Goal: Task Accomplishment & Management: Use online tool/utility

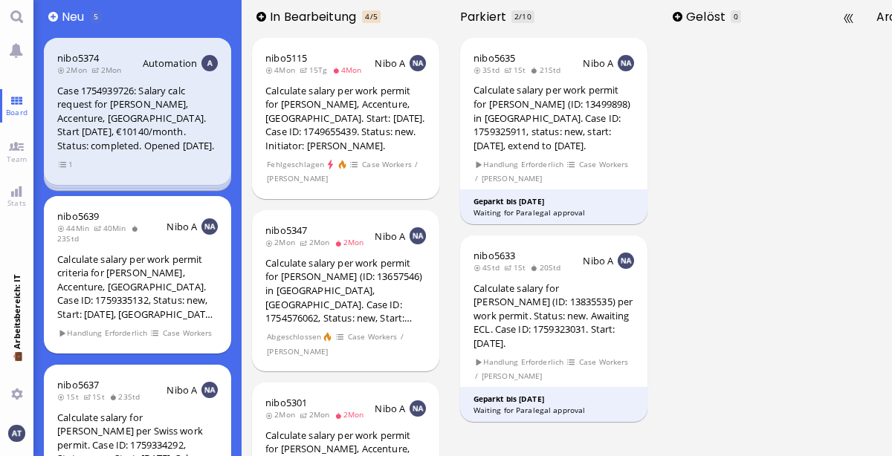
click at [740, 228] on div at bounding box center [762, 244] width 208 height 423
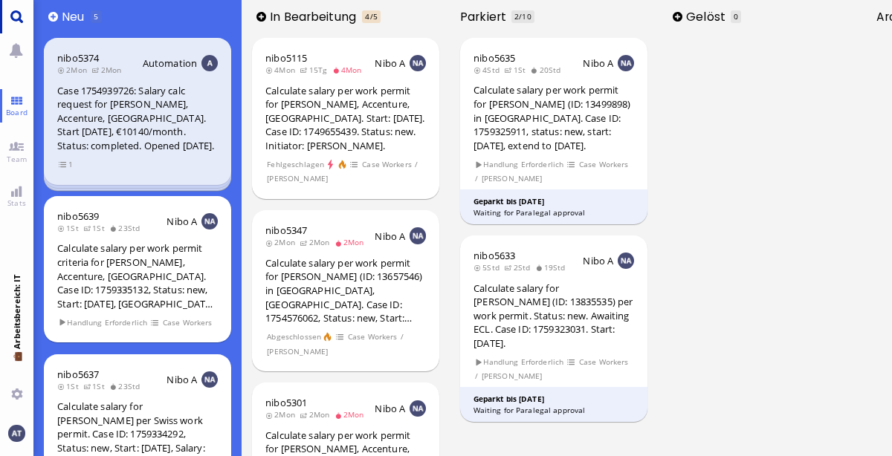
click at [20, 17] on link "Main menu" at bounding box center [16, 16] width 33 height 33
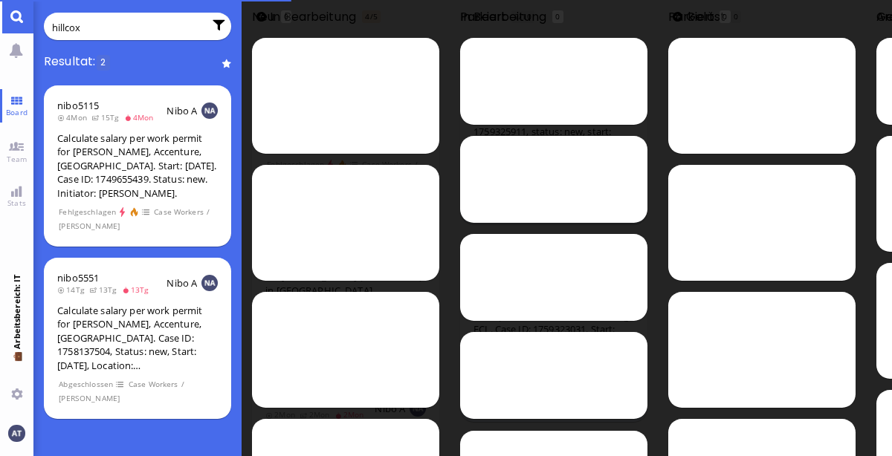
type input "hillcox"
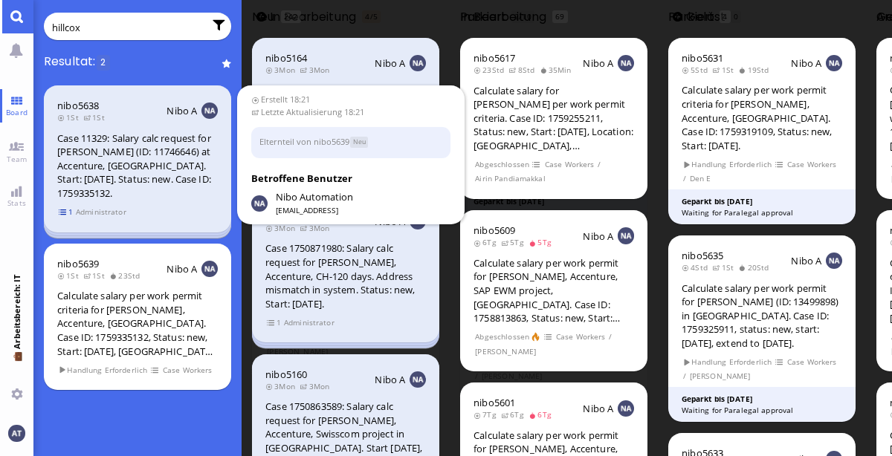
click at [64, 210] on span "1" at bounding box center [66, 212] width 15 height 13
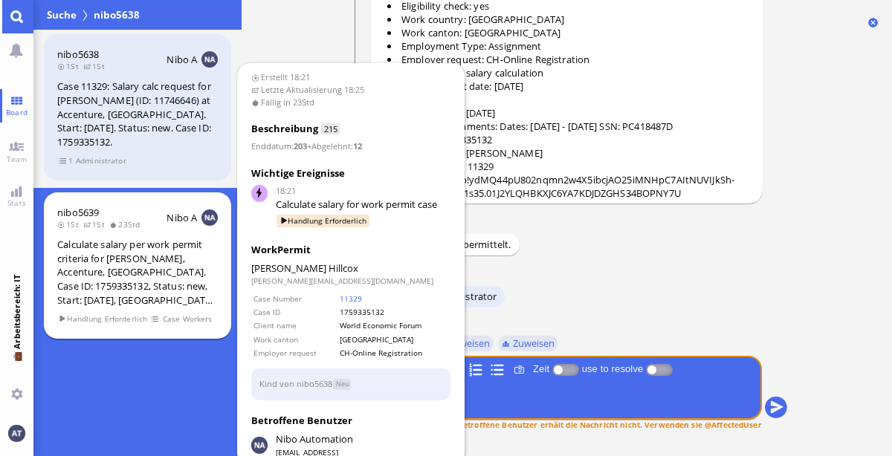
click at [201, 279] on div "Calculate salary per work permit criteria for [PERSON_NAME], Accenture, [GEOGRA…" at bounding box center [137, 272] width 160 height 69
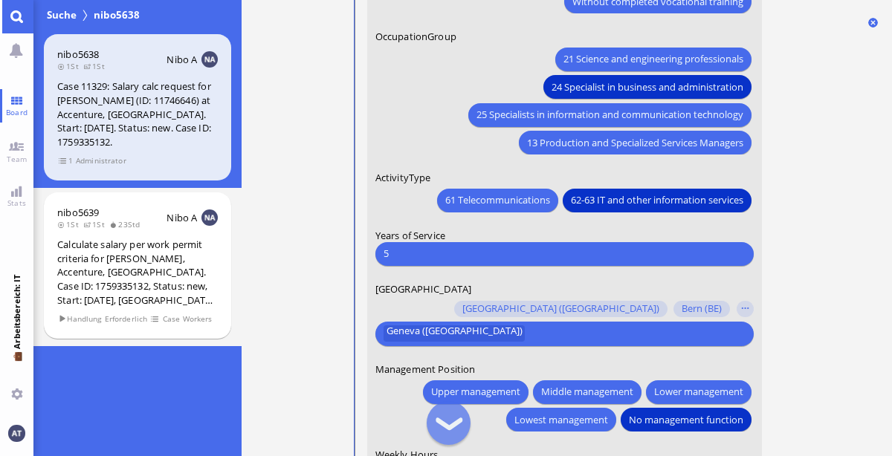
scroll to position [-45, 0]
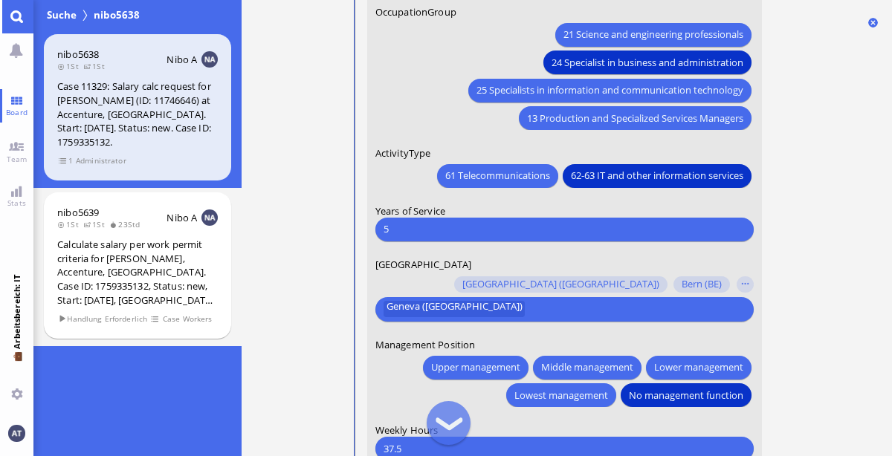
click at [438, 221] on input "5" at bounding box center [563, 229] width 361 height 16
click at [408, 232] on input "5" at bounding box center [563, 229] width 361 height 16
type input "4"
click at [825, 247] on ticket "18:21 von Automation Automation Calculate eligible salary for work permit 18:21…" at bounding box center [566, 228] width 650 height 456
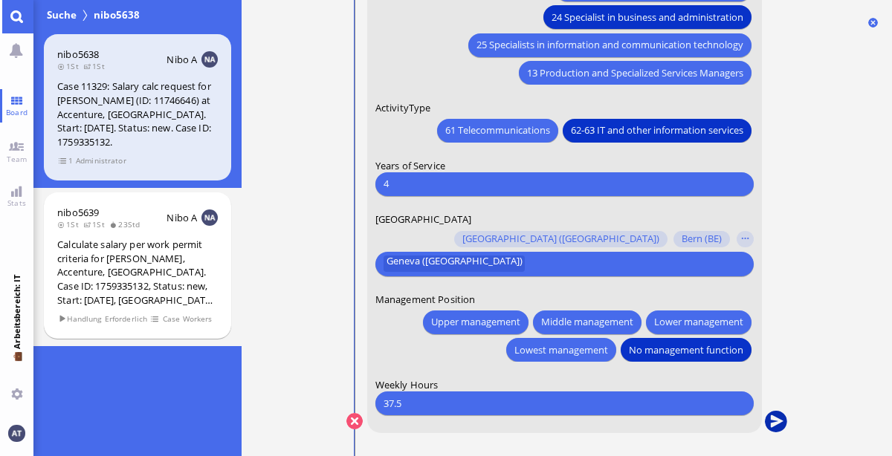
click at [770, 415] on button "submit" at bounding box center [775, 422] width 22 height 22
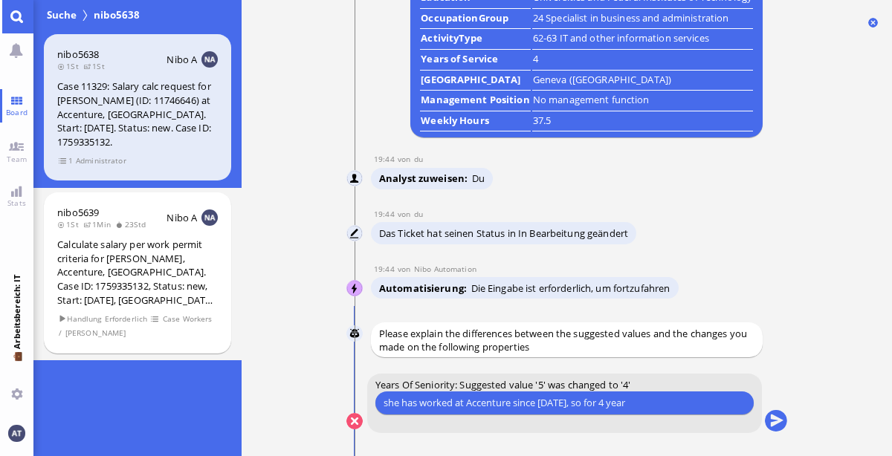
type input "she has worked at Accenture since [DATE], so for 4 years"
click at [770, 422] on button "submit" at bounding box center [775, 422] width 22 height 22
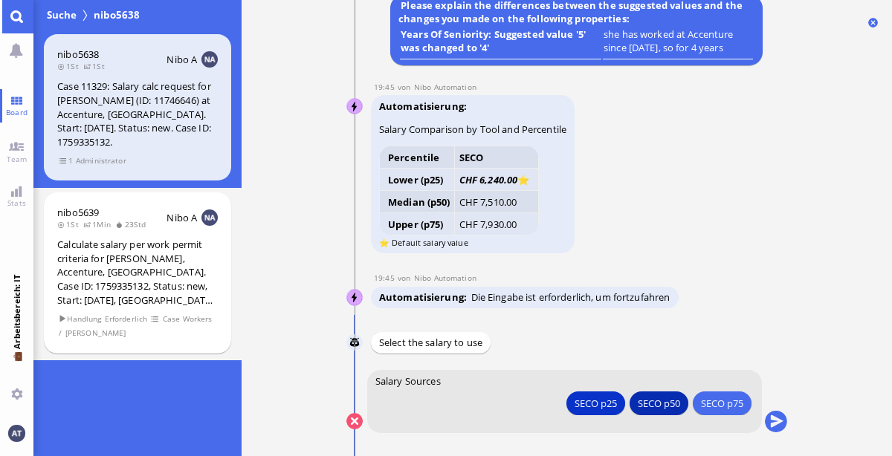
click at [642, 402] on div "SECO p50" at bounding box center [658, 403] width 42 height 16
click at [778, 419] on button "submit" at bounding box center [775, 422] width 22 height 22
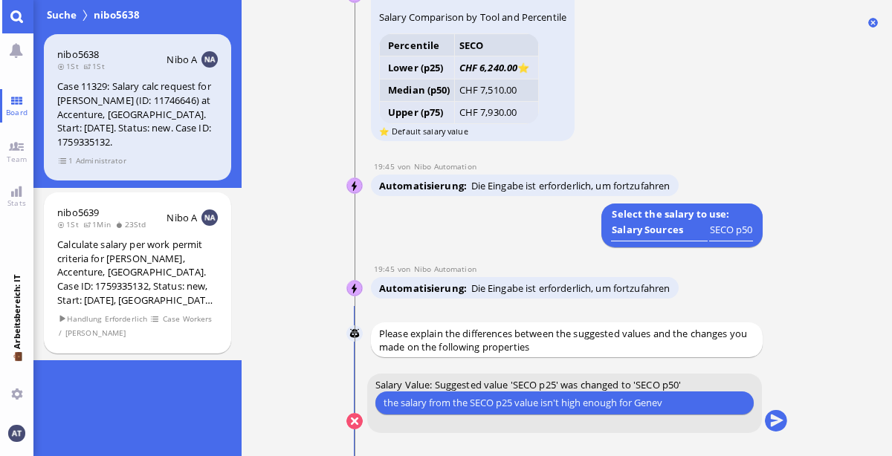
type input "the salary from the SECO p25 value isn't high enough for [GEOGRAPHIC_DATA]"
click at [775, 424] on button "submit" at bounding box center [775, 422] width 22 height 22
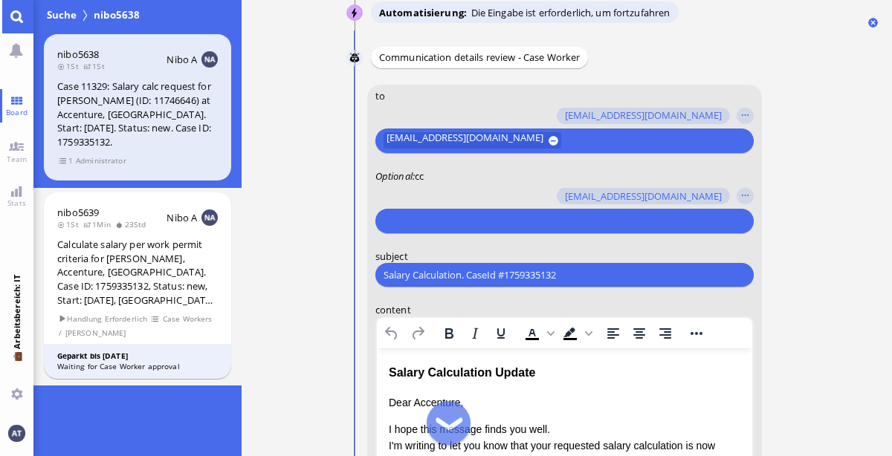
scroll to position [-427, 0]
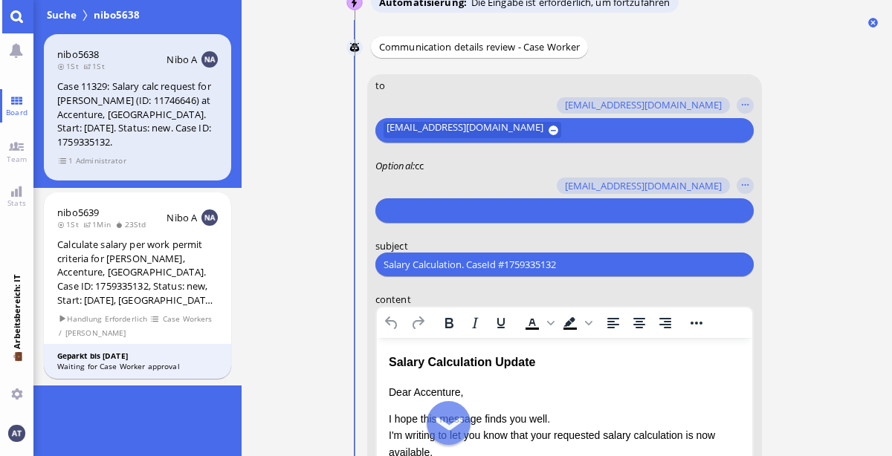
click at [454, 207] on input "text" at bounding box center [561, 211] width 357 height 16
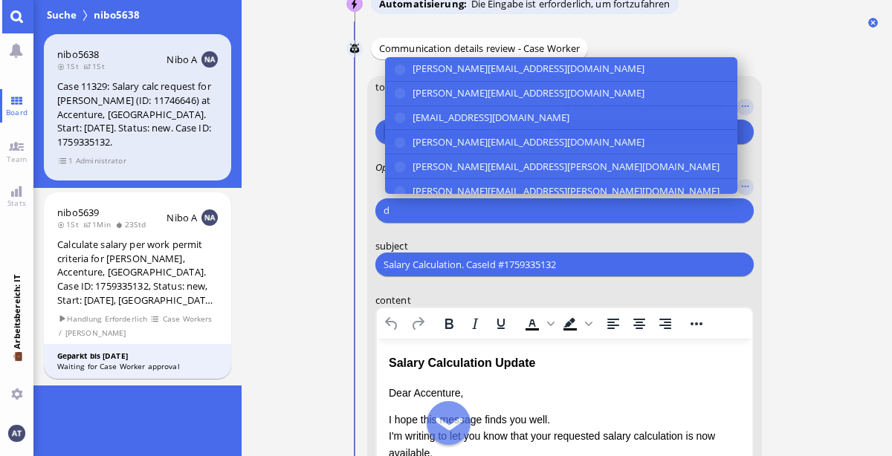
scroll to position [-426, 0]
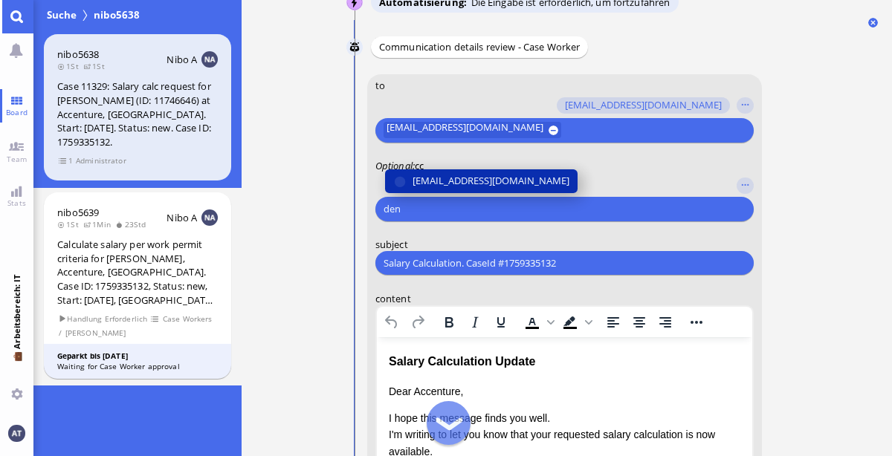
type input "den"
click at [450, 173] on span "[EMAIL_ADDRESS][DOMAIN_NAME]" at bounding box center [490, 181] width 157 height 16
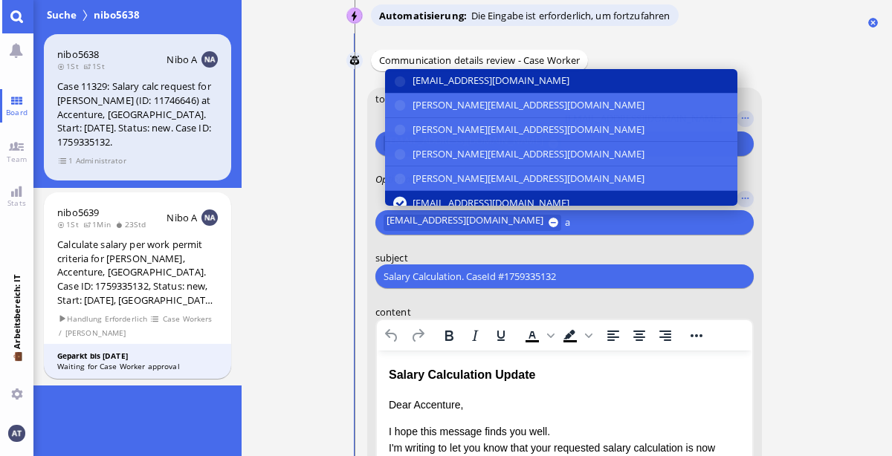
scroll to position [-437, 0]
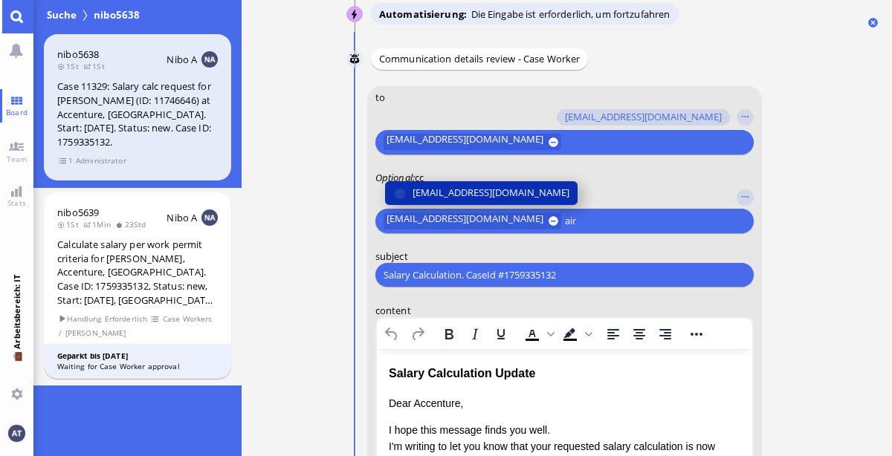
type input "air"
click at [447, 193] on span "[EMAIL_ADDRESS][DOMAIN_NAME]" at bounding box center [490, 193] width 157 height 16
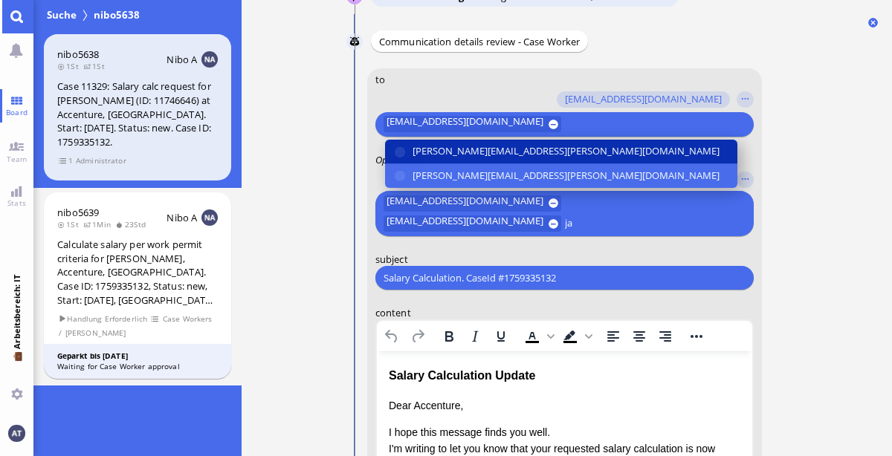
scroll to position [-439, 0]
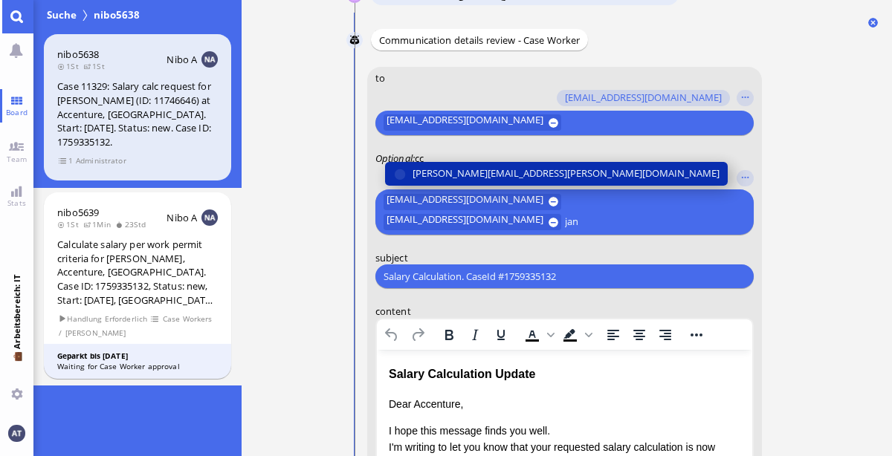
type input "jan"
click at [432, 169] on span "[PERSON_NAME][EMAIL_ADDRESS][PERSON_NAME][DOMAIN_NAME]" at bounding box center [565, 174] width 307 height 16
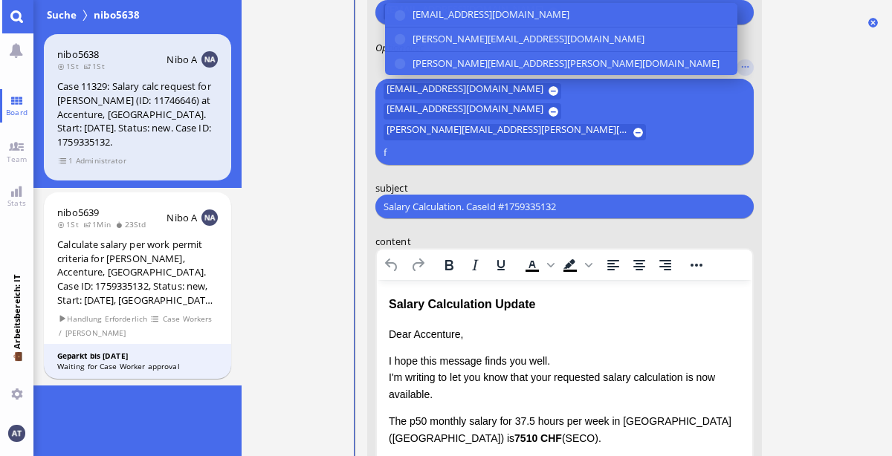
scroll to position [-368, 0]
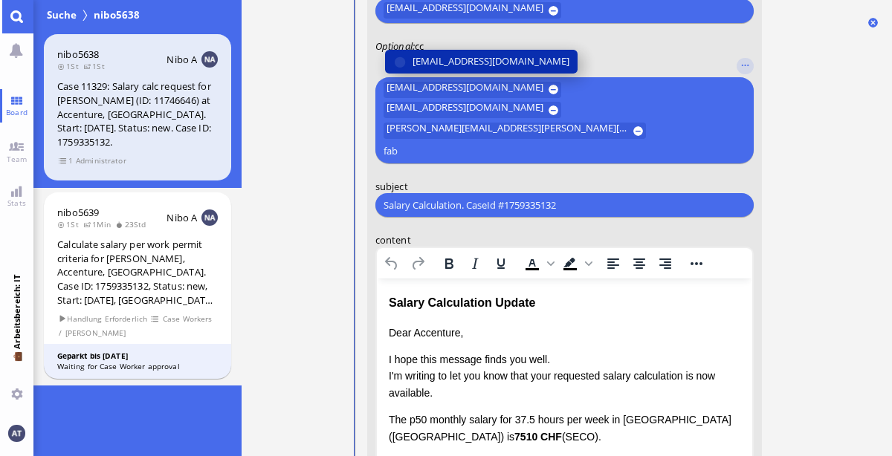
type input "fab"
click at [484, 69] on span "[EMAIL_ADDRESS][DOMAIN_NAME]" at bounding box center [490, 61] width 157 height 16
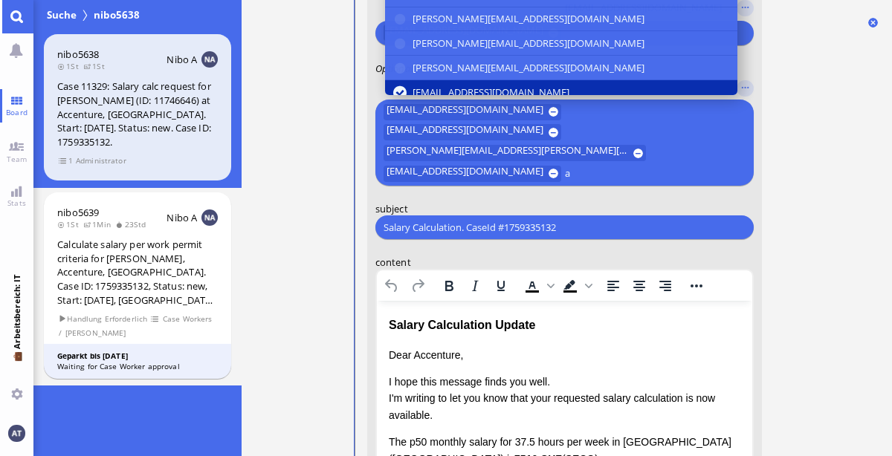
scroll to position [-388, 0]
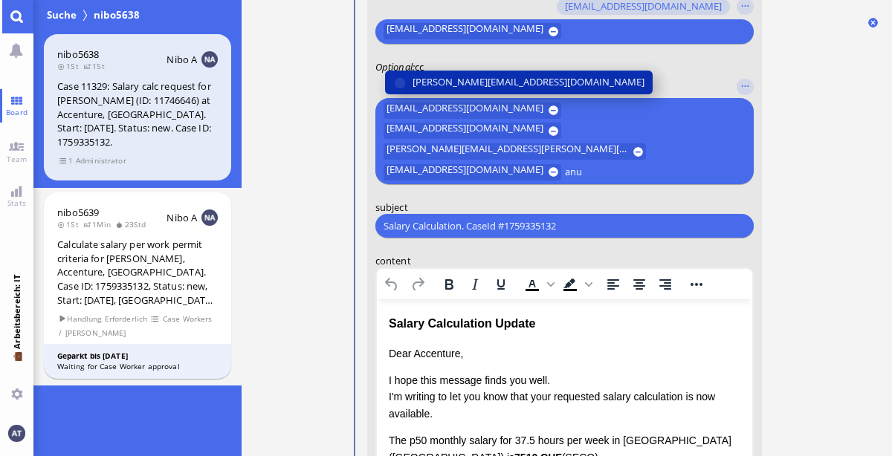
type input "anu"
click at [494, 74] on span "[PERSON_NAME][EMAIL_ADDRESS][DOMAIN_NAME]" at bounding box center [528, 82] width 232 height 16
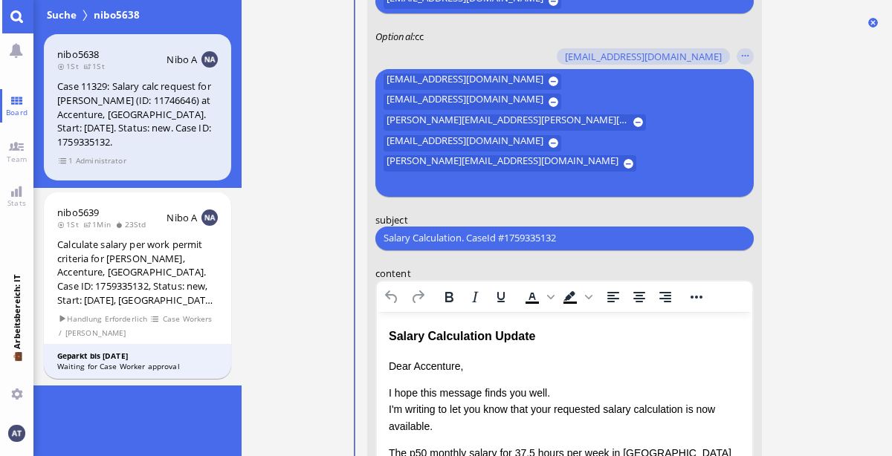
scroll to position [-400, 0]
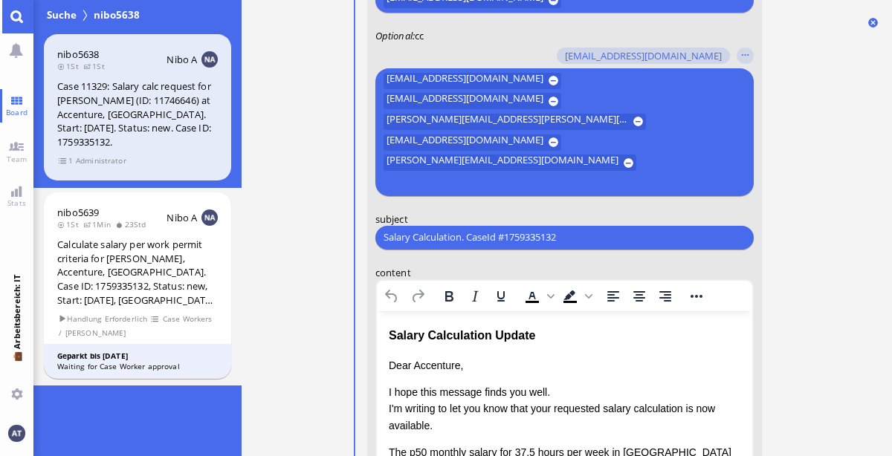
click at [864, 248] on ticket "18:21 von Automation Automation Calculate eligible salary for work permit 18:21…" at bounding box center [566, 228] width 650 height 456
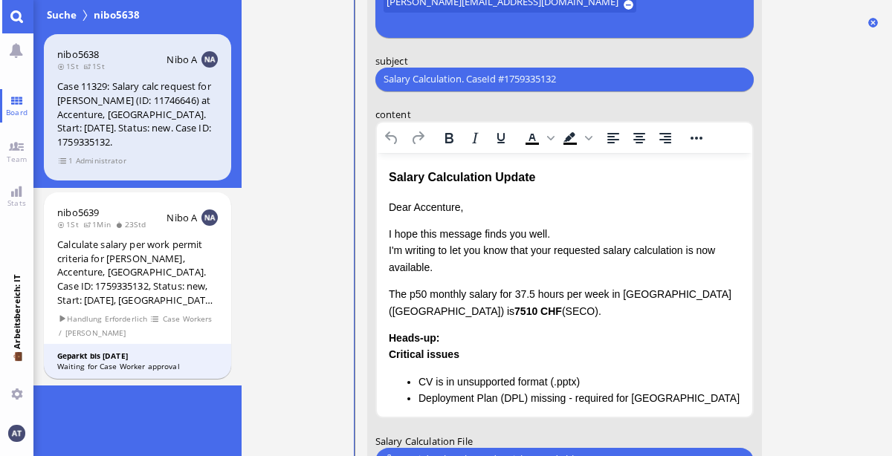
scroll to position [0, 0]
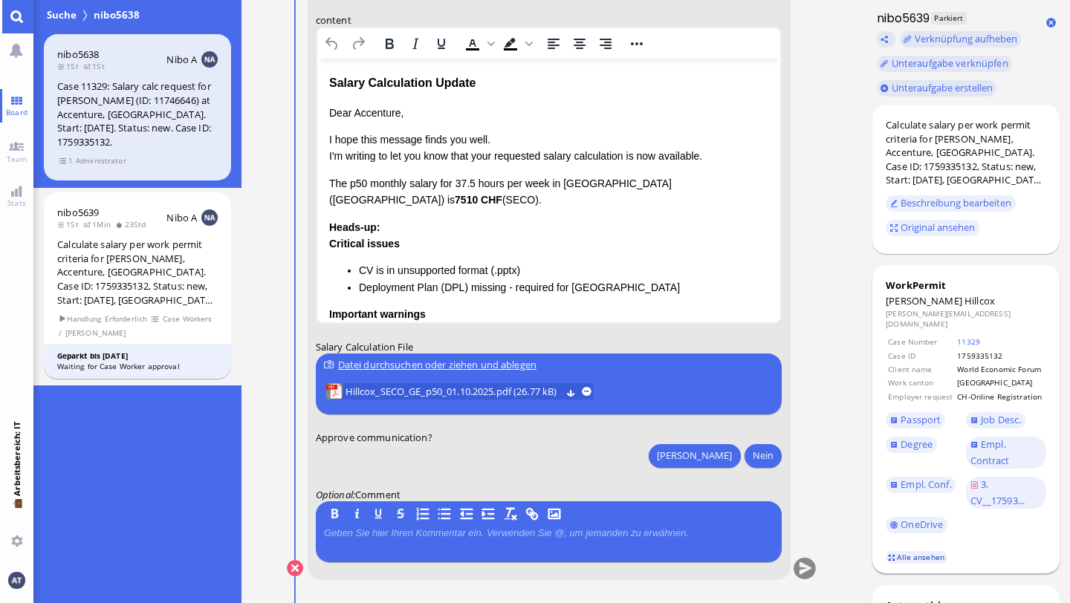
click at [891, 455] on link "Alle ansehen" at bounding box center [917, 557] width 62 height 13
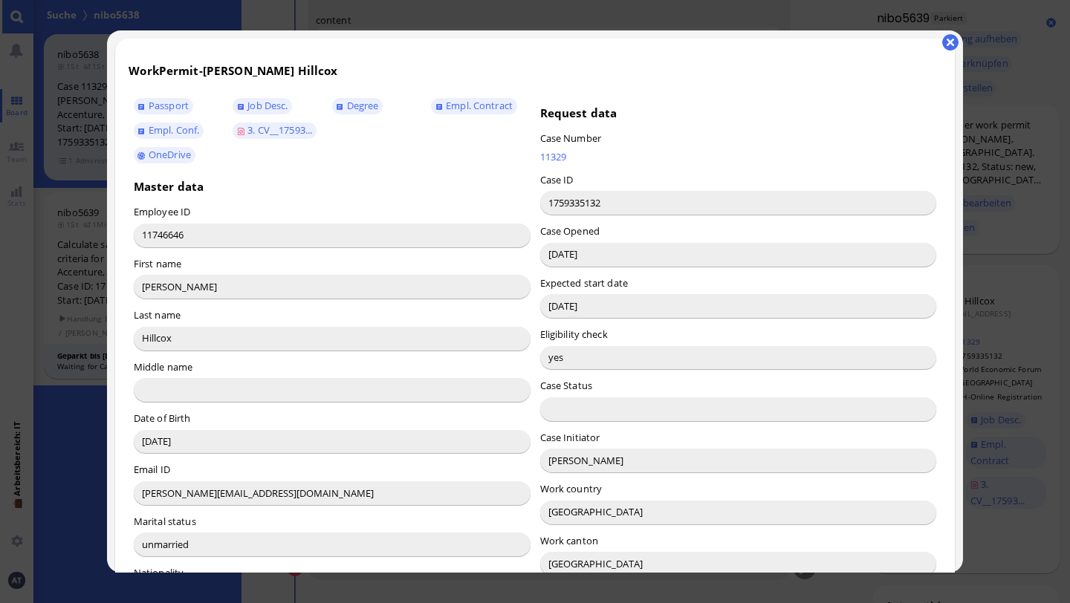
click at [559, 455] on input "[PERSON_NAME]" at bounding box center [738, 461] width 397 height 24
drag, startPoint x: 549, startPoint y: 461, endPoint x: 575, endPoint y: 463, distance: 26.1
click at [575, 455] on input "[PERSON_NAME]" at bounding box center [738, 461] width 397 height 24
click at [891, 39] on button "button" at bounding box center [950, 42] width 16 height 16
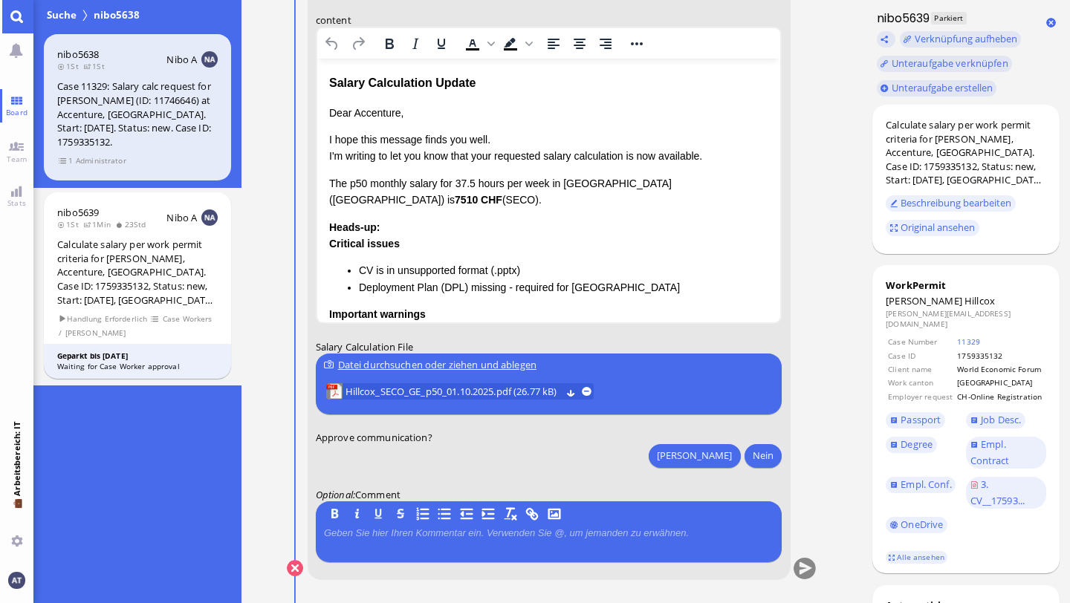
click at [384, 109] on p "Dear Accenture," at bounding box center [548, 112] width 440 height 16
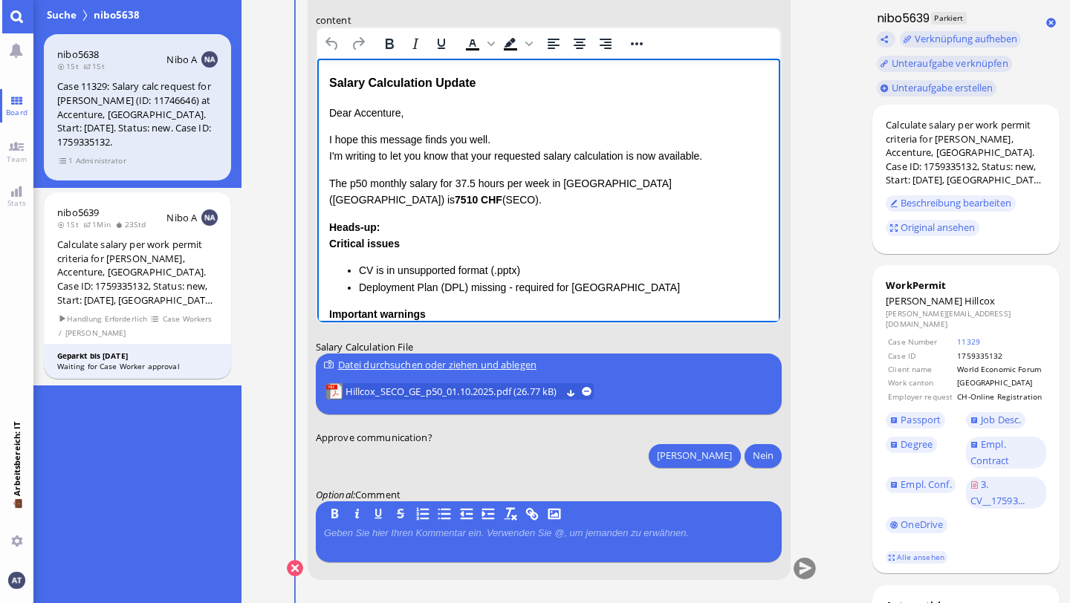
click at [384, 109] on p "Dear Accenture," at bounding box center [548, 112] width 440 height 16
paste body "Rich Text Area. Press ALT-0 for help."
click at [395, 140] on p "I hope this message finds you well. I'm writing to let you know that your reque…" at bounding box center [548, 147] width 440 height 33
click at [492, 108] on p "Dear [PERSON_NAME]," at bounding box center [548, 112] width 440 height 16
drag, startPoint x: 332, startPoint y: 182, endPoint x: 766, endPoint y: 187, distance: 433.9
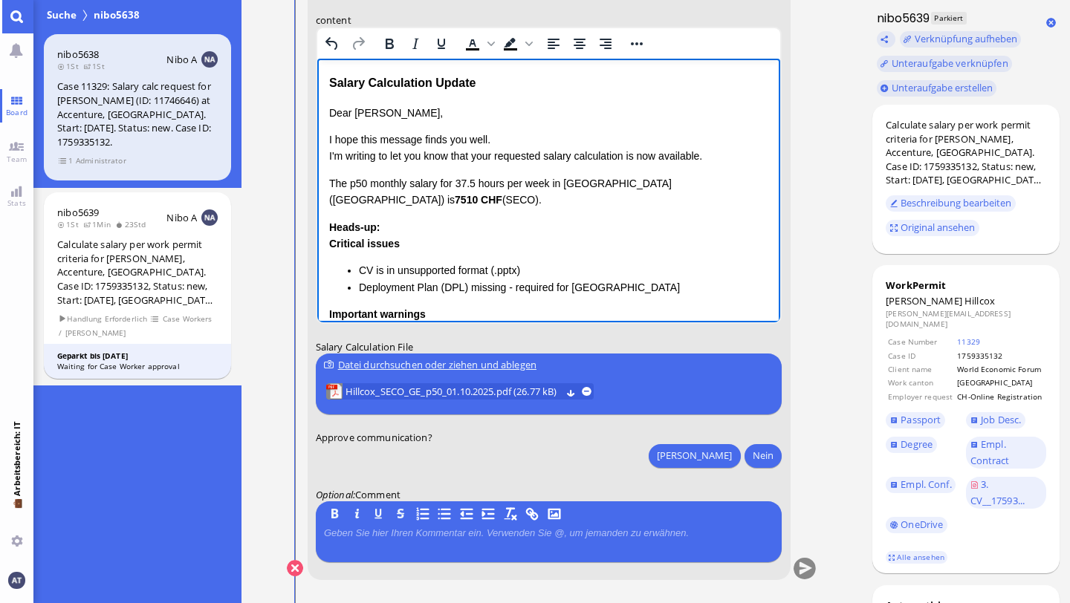
click at [766, 187] on p "The p50 monthly salary for 37.5 hours per week in [GEOGRAPHIC_DATA] ([GEOGRAPHI…" at bounding box center [548, 191] width 440 height 33
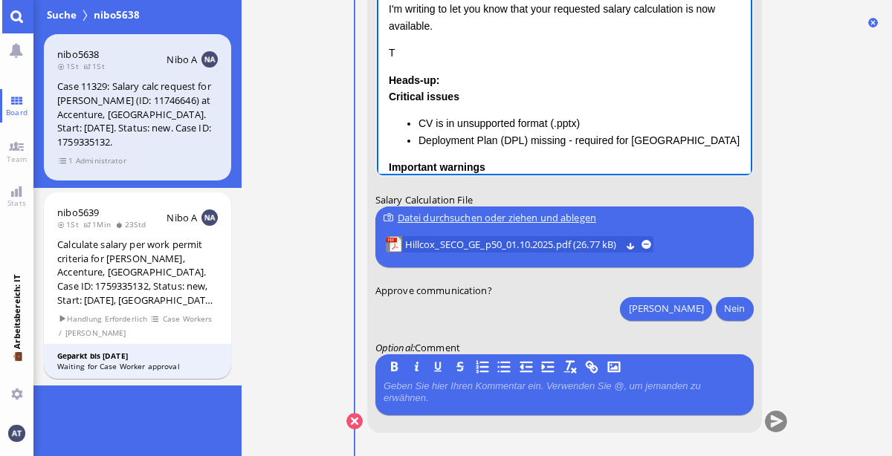
scroll to position [-36, 0]
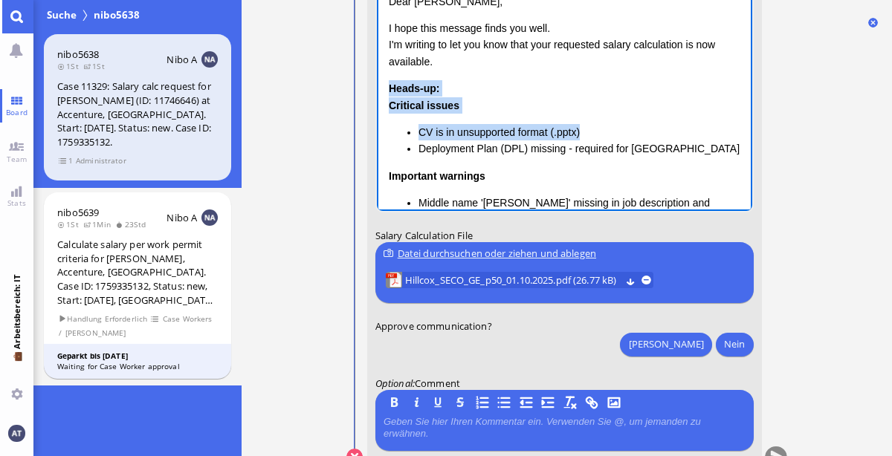
drag, startPoint x: 388, startPoint y: 87, endPoint x: 598, endPoint y: 134, distance: 215.4
click at [598, 134] on div "Heads-up: Critical issues CV is in unsupported format (.pptx) Deployment Plan (…" at bounding box center [563, 247] width 351 height 335
click at [598, 134] on li "CV is in unsupported format (.pptx)" at bounding box center [579, 132] width 322 height 16
drag, startPoint x: 414, startPoint y: 133, endPoint x: 605, endPoint y: 132, distance: 191.0
click at [605, 132] on ul "CV is in unsupported format (.pptx) Deployment Plan (DPL) missing - required fo…" at bounding box center [563, 140] width 351 height 33
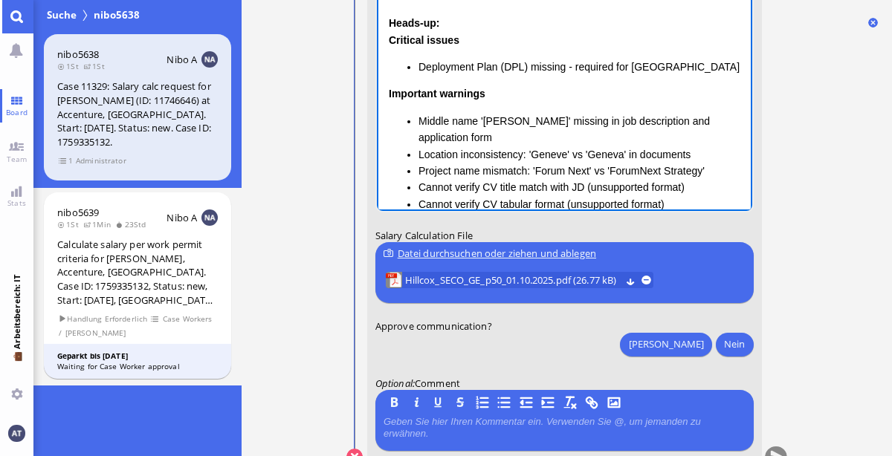
scroll to position [76, 0]
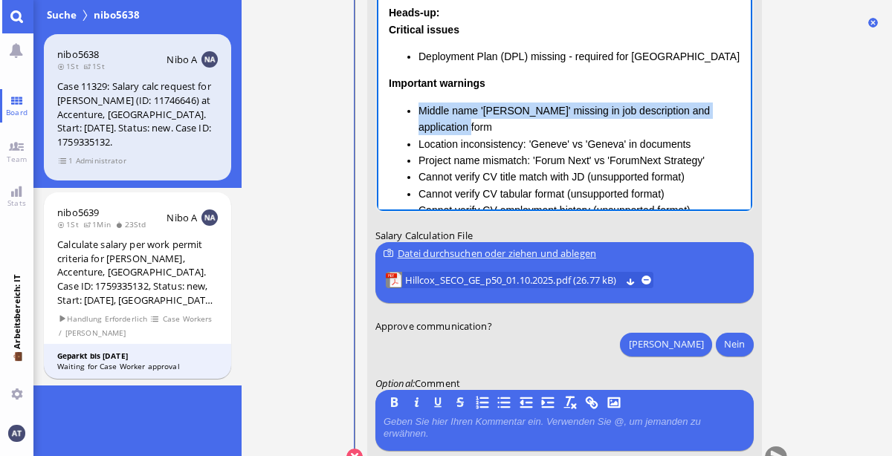
drag, startPoint x: 418, startPoint y: 111, endPoint x: 452, endPoint y: 129, distance: 39.6
click at [452, 129] on ul "Middle name '[PERSON_NAME]' missing in job description and application form Loc…" at bounding box center [563, 169] width 351 height 133
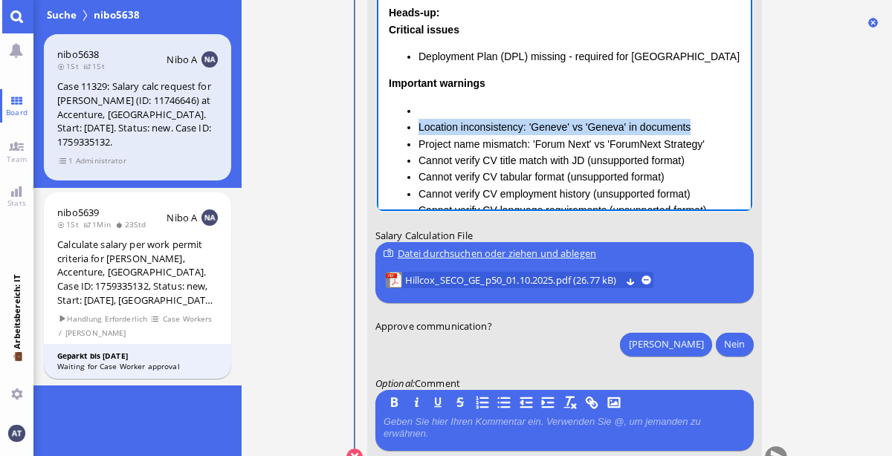
drag, startPoint x: 406, startPoint y: 125, endPoint x: 692, endPoint y: 127, distance: 285.3
click at [692, 127] on ul "Location inconsistency: 'Geneve' vs 'Geneva' in documents Project name mismatch…" at bounding box center [563, 161] width 351 height 117
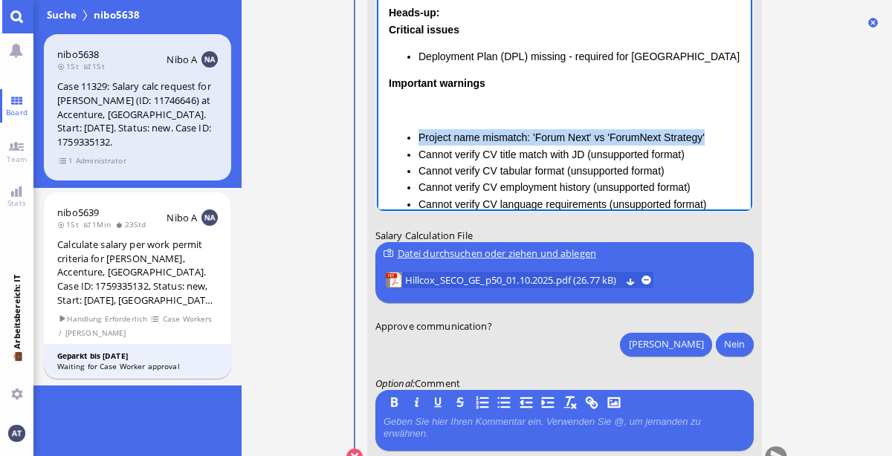
drag, startPoint x: 415, startPoint y: 134, endPoint x: 720, endPoint y: 142, distance: 305.5
click at [720, 142] on ul "Project name mismatch: 'Forum Next' vs 'ForumNext Strategy' Cannot verify CV ti…" at bounding box center [563, 170] width 351 height 83
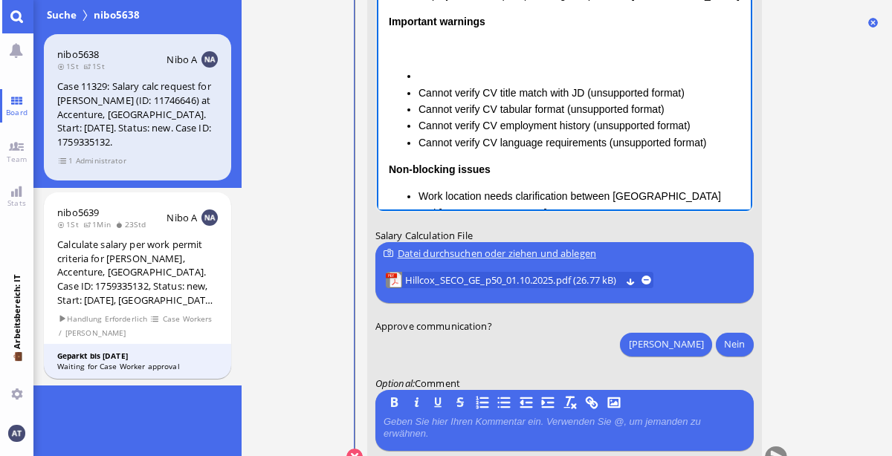
scroll to position [140, 0]
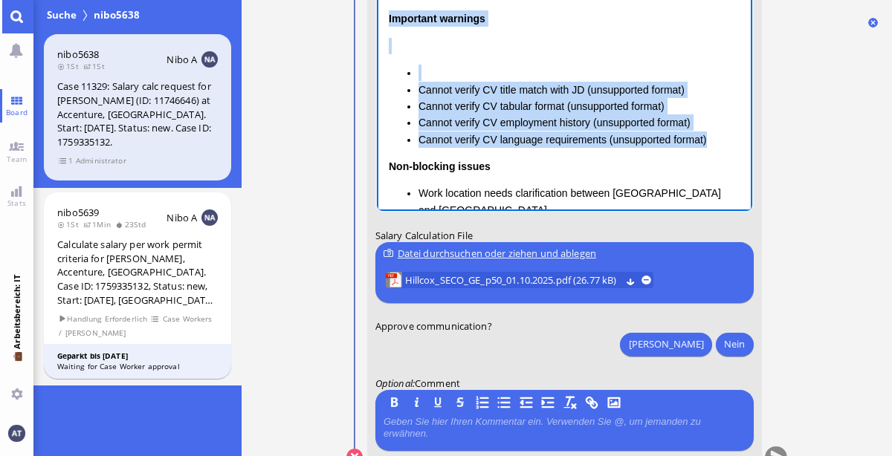
drag, startPoint x: 388, startPoint y: 20, endPoint x: 716, endPoint y: 142, distance: 349.6
click at [716, 142] on div "Important warnings Cannot verify CV title match with JD (unsupported format) Ca…" at bounding box center [563, 78] width 351 height 137
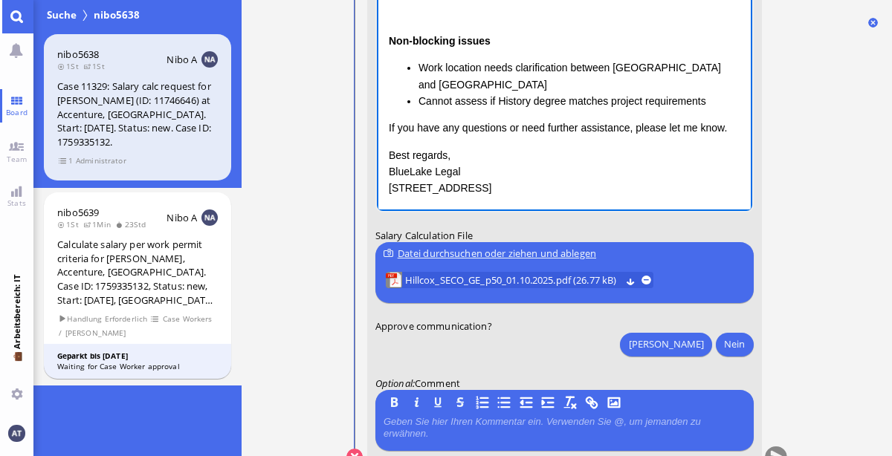
scroll to position [100, 0]
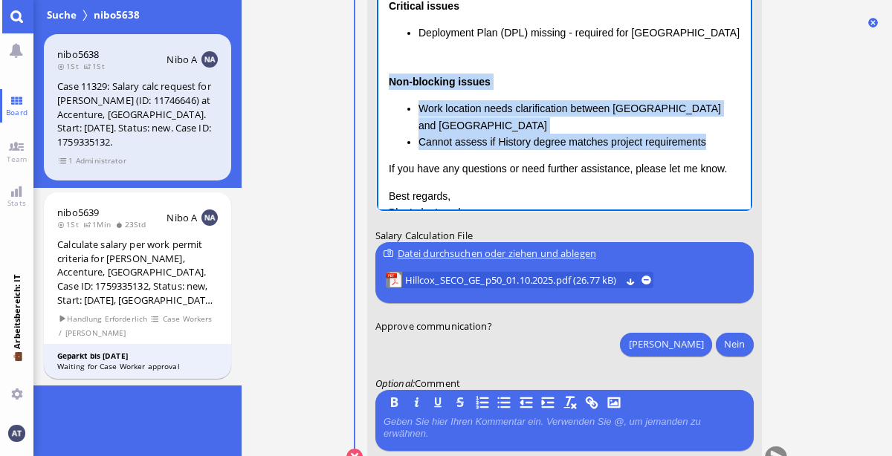
drag, startPoint x: 392, startPoint y: 80, endPoint x: 710, endPoint y: 131, distance: 321.3
click at [710, 131] on div "Non-blocking issues Work location needs clarification between [GEOGRAPHIC_DATA]…" at bounding box center [563, 112] width 351 height 77
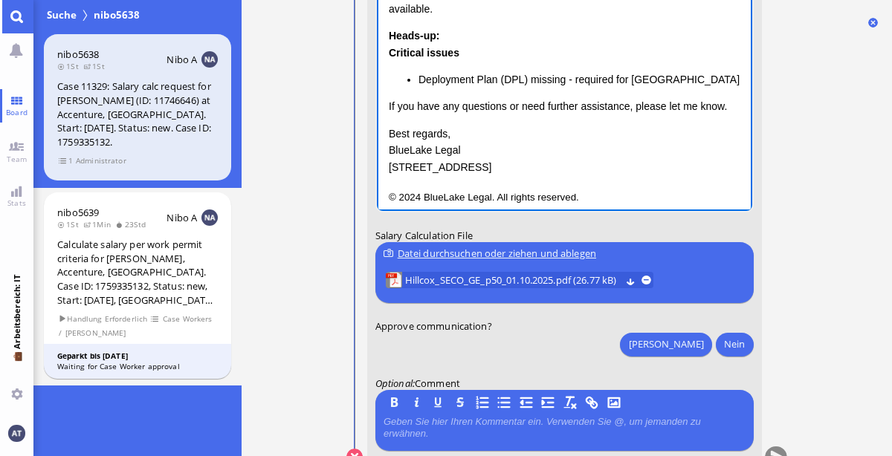
scroll to position [62, 0]
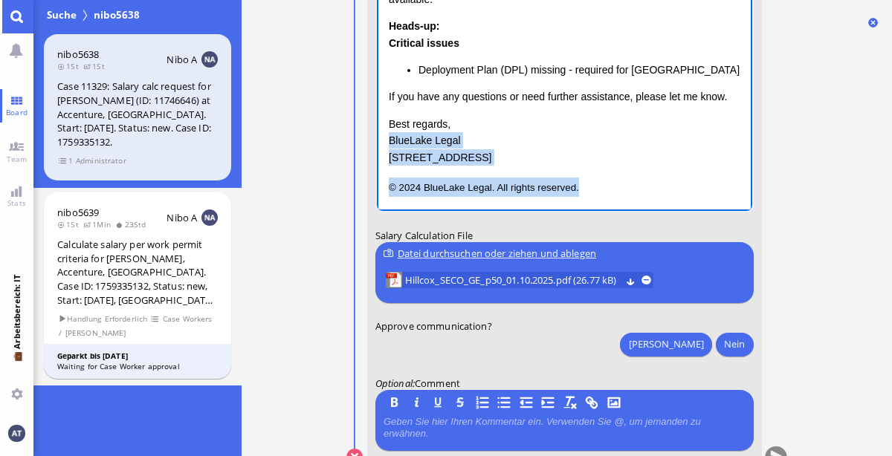
drag, startPoint x: 388, startPoint y: 139, endPoint x: 614, endPoint y: 199, distance: 233.8
click at [614, 199] on html "Salary Calculation Update Dear [PERSON_NAME], I hope this message finds you wel…" at bounding box center [563, 48] width 375 height 326
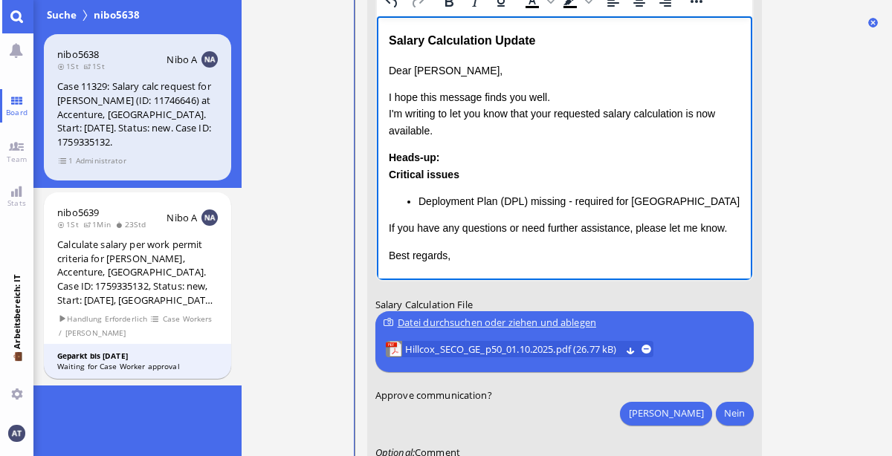
scroll to position [-75, 0]
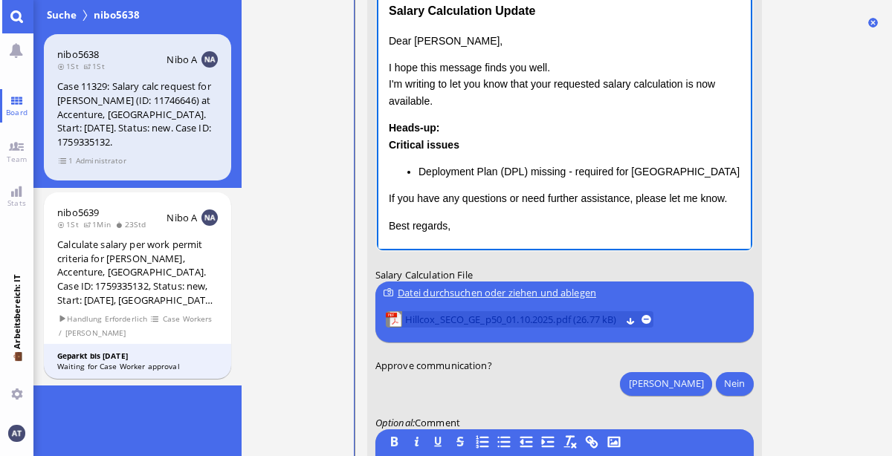
click at [492, 317] on span "Hillcox_SECO_GE_p50_01.10.2025.pdf (26.77 kB)" at bounding box center [511, 319] width 215 height 16
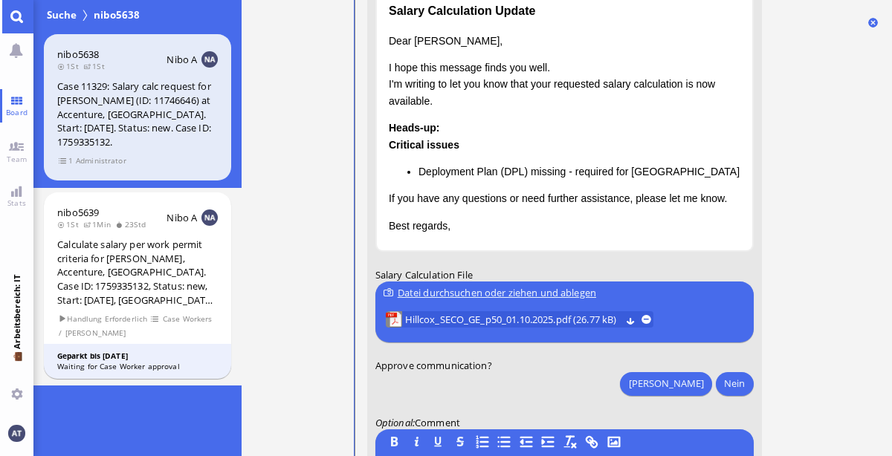
scroll to position [0, 0]
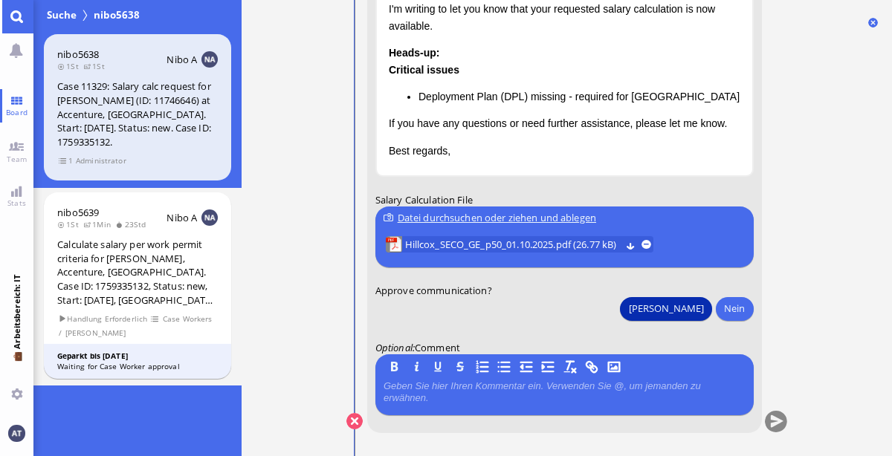
click at [699, 310] on button "[PERSON_NAME]" at bounding box center [665, 308] width 91 height 24
click at [776, 429] on button "submit" at bounding box center [775, 422] width 22 height 22
click at [19, 102] on link "Board" at bounding box center [16, 105] width 33 height 33
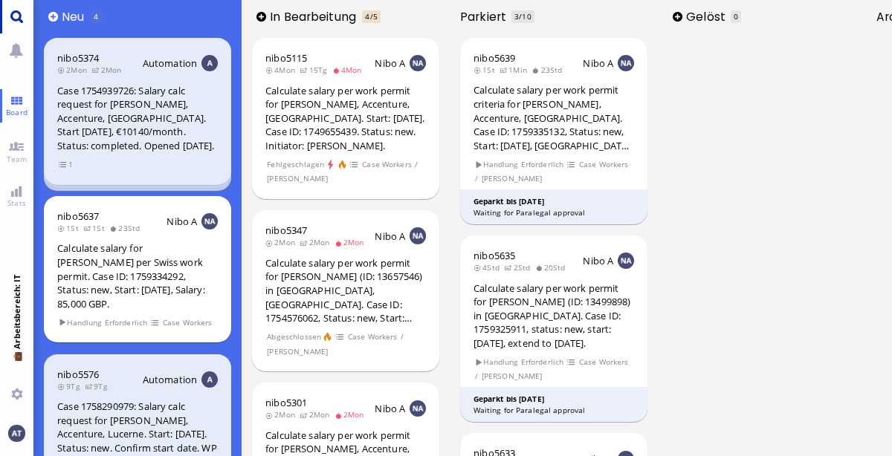
click at [16, 17] on link "Main menu" at bounding box center [16, 16] width 33 height 33
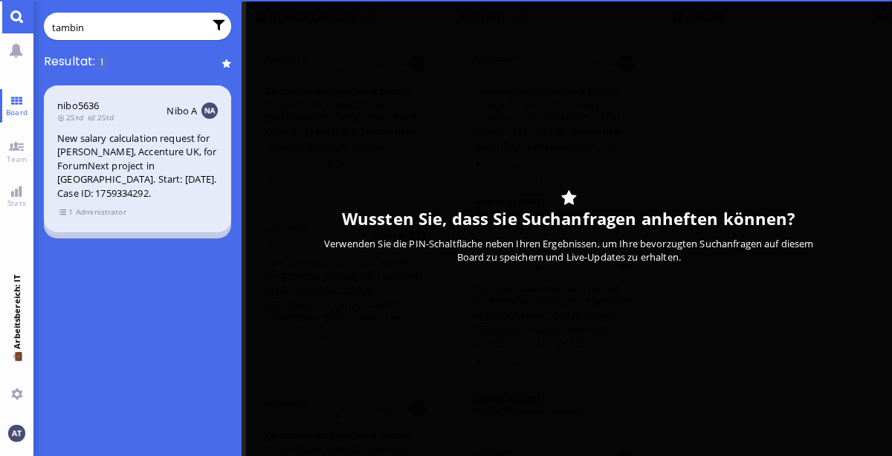
type input "[PERSON_NAME]"
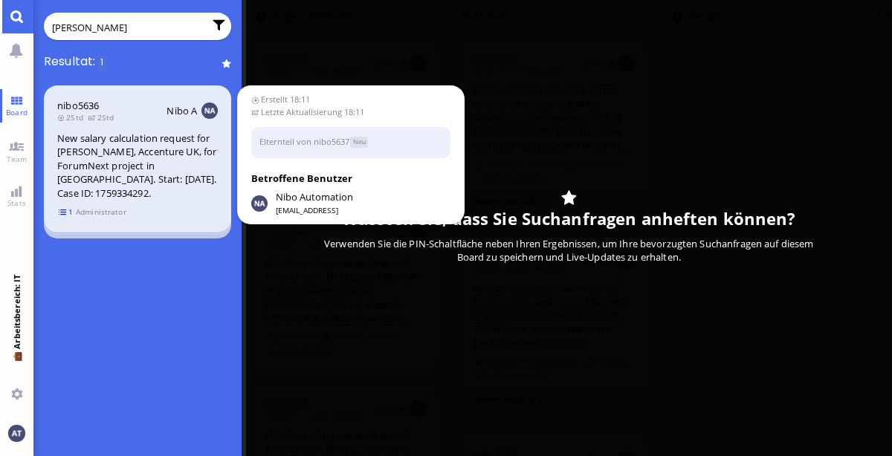
click at [65, 212] on span "1" at bounding box center [66, 212] width 15 height 13
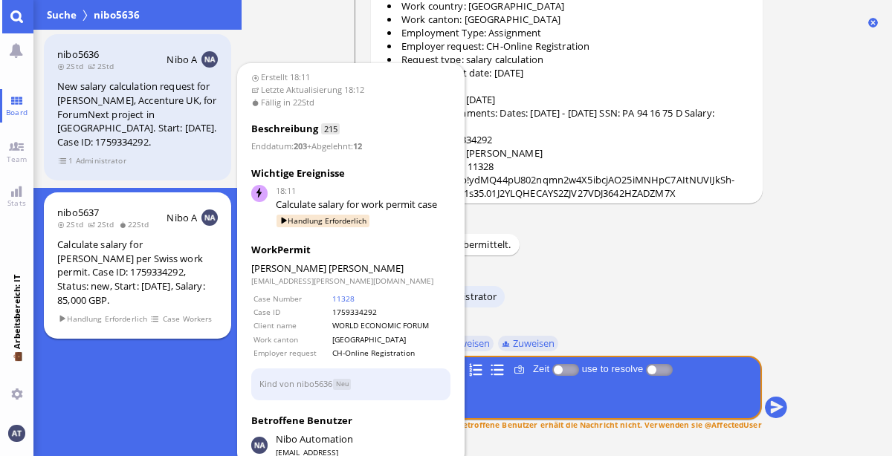
click at [182, 231] on div "nibo5637 2Std 2Std 22Std Nibo A Calculate salary for [PERSON_NAME] per Swiss wo…" at bounding box center [137, 265] width 187 height 147
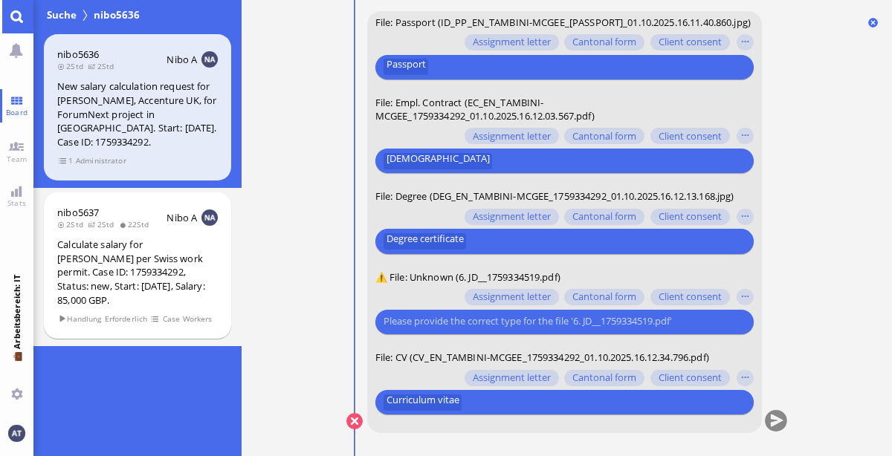
click at [663, 314] on input "text" at bounding box center [561, 322] width 357 height 16
click at [706, 322] on input "text" at bounding box center [561, 322] width 357 height 16
click at [748, 295] on button "button" at bounding box center [744, 298] width 16 height 16
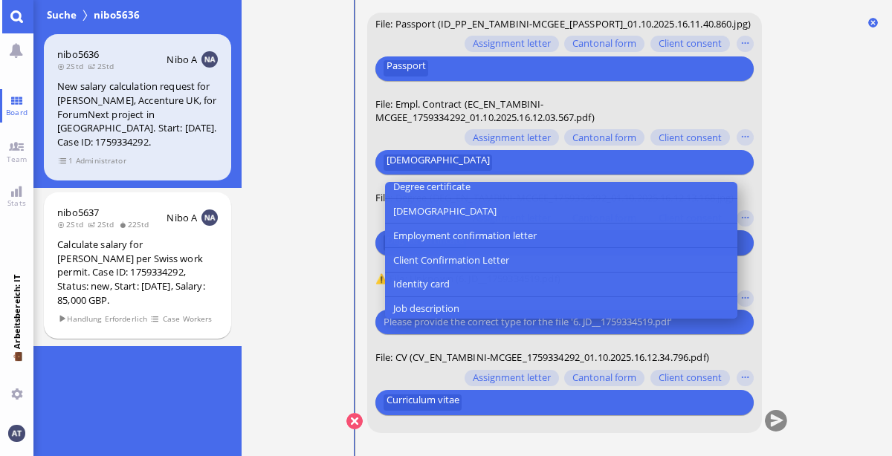
scroll to position [122, 0]
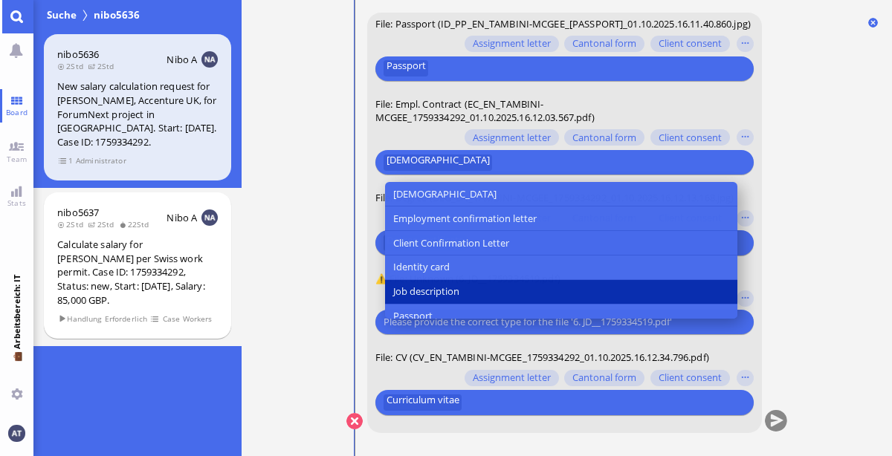
click at [533, 280] on button "Job description" at bounding box center [560, 292] width 352 height 25
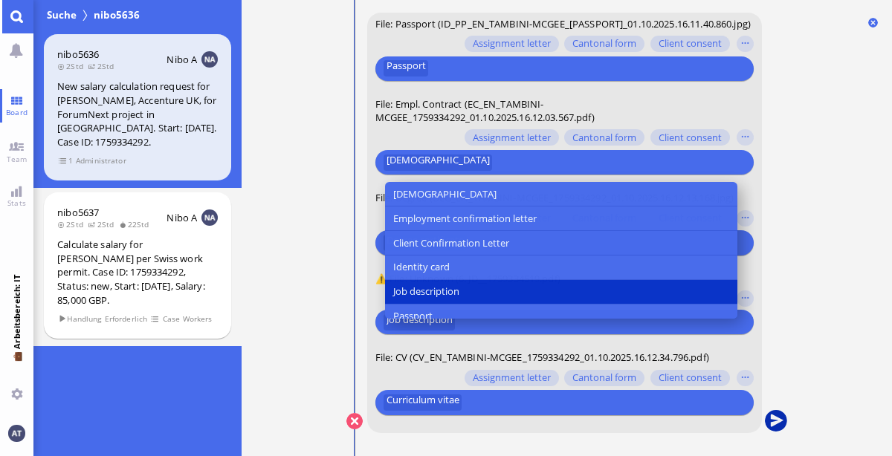
click at [770, 420] on button "submit" at bounding box center [775, 422] width 22 height 22
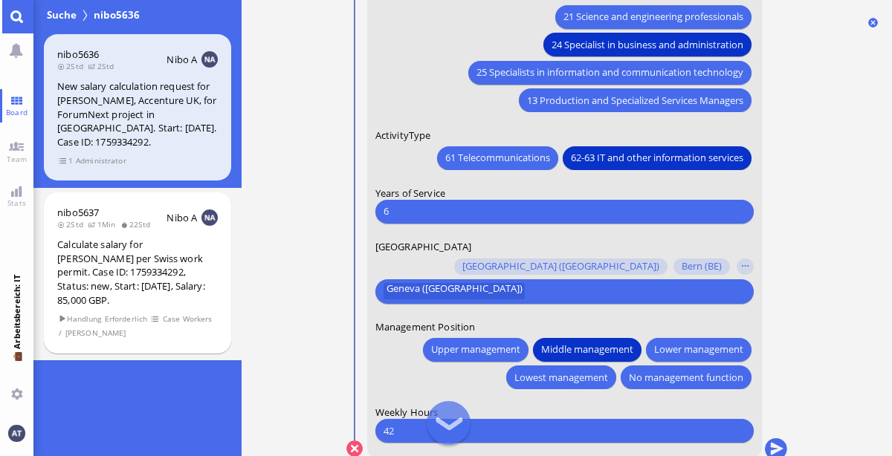
scroll to position [0, 0]
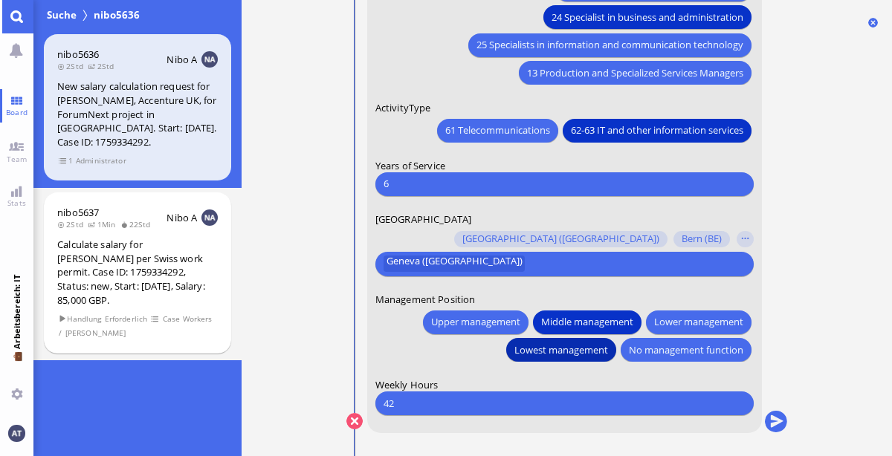
click at [569, 351] on span "Lowest management" at bounding box center [560, 350] width 94 height 16
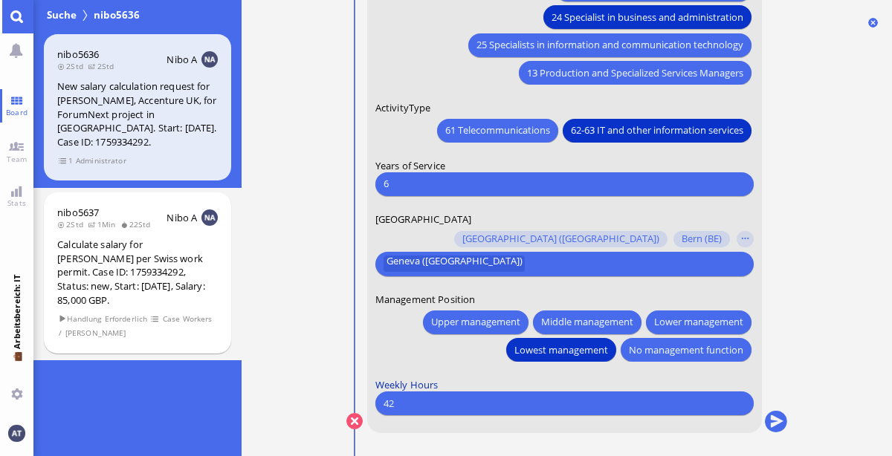
click at [585, 384] on label "Weekly Hours" at bounding box center [563, 384] width 378 height 13
click at [579, 398] on input "42" at bounding box center [563, 403] width 361 height 16
type input "4"
type input "37"
type input "37.5"
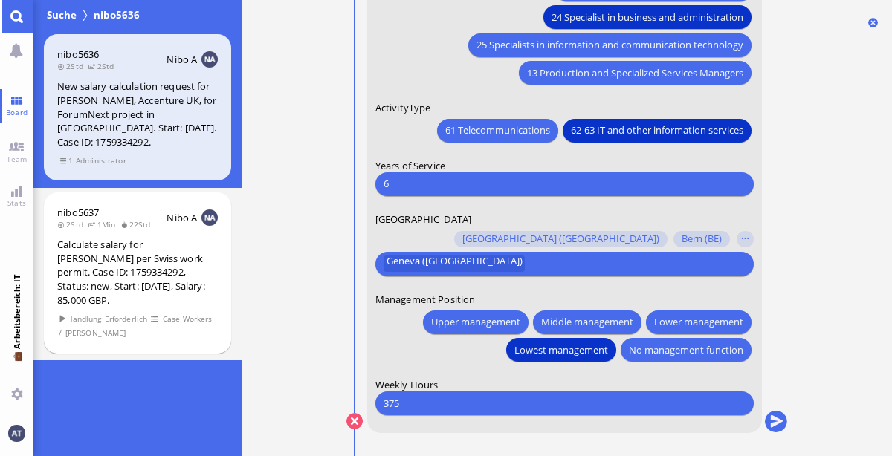
type input "37"
type input "37.5"
click at [787, 275] on nitautoscroll "18:11 von Automation Automation Calculate eligible salary for work permit 18:11…" at bounding box center [567, 228] width 490 height 456
click at [776, 425] on button "submit" at bounding box center [775, 422] width 22 height 22
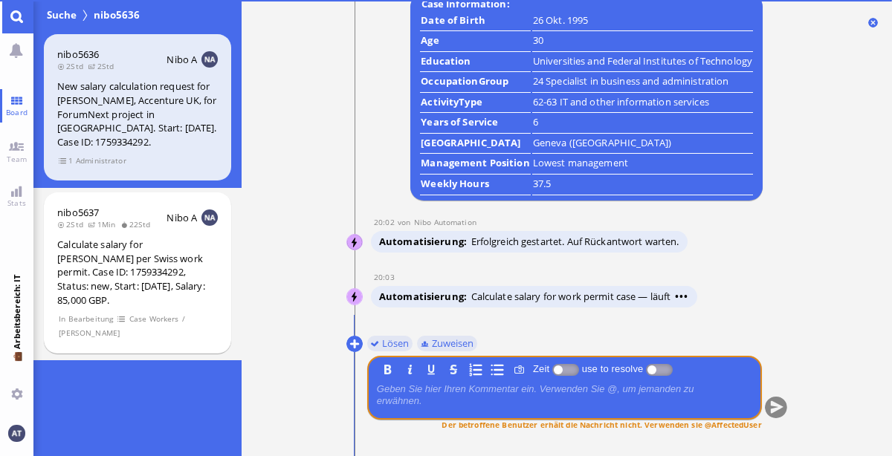
click at [815, 209] on ticket "18:11 von Automation Automation Calculate eligible salary for work permit 18:11…" at bounding box center [566, 228] width 650 height 456
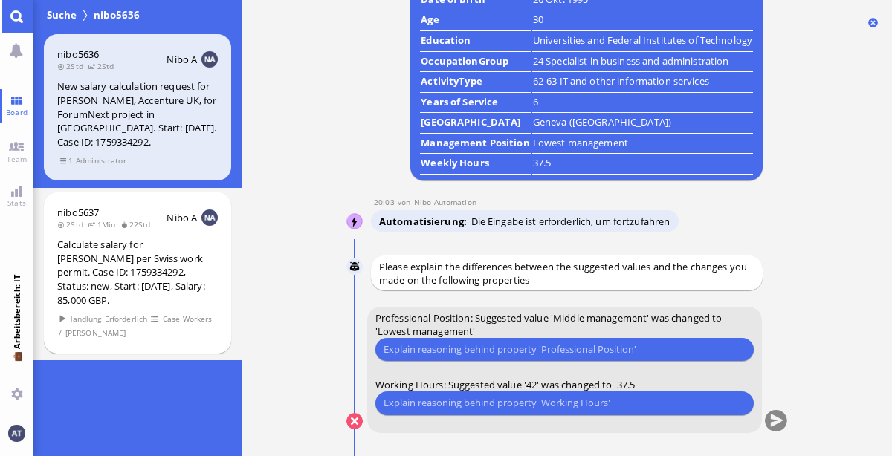
click at [573, 350] on input "text" at bounding box center [563, 350] width 361 height 16
type input "she is a manager"
click at [543, 406] on input "text" at bounding box center [563, 403] width 361 height 16
type input "I assume that is the right value because she works in the [GEOGRAPHIC_DATA]"
click at [771, 422] on button "submit" at bounding box center [775, 422] width 22 height 22
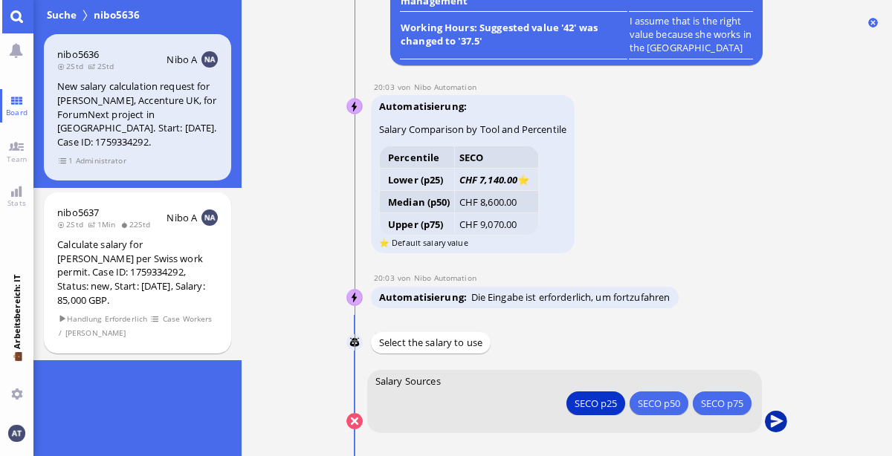
click at [779, 417] on button "submit" at bounding box center [775, 422] width 22 height 22
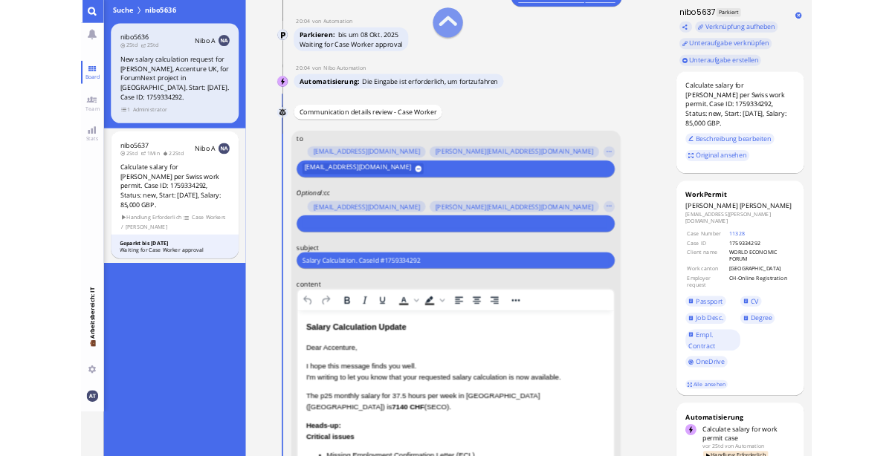
scroll to position [-398, 0]
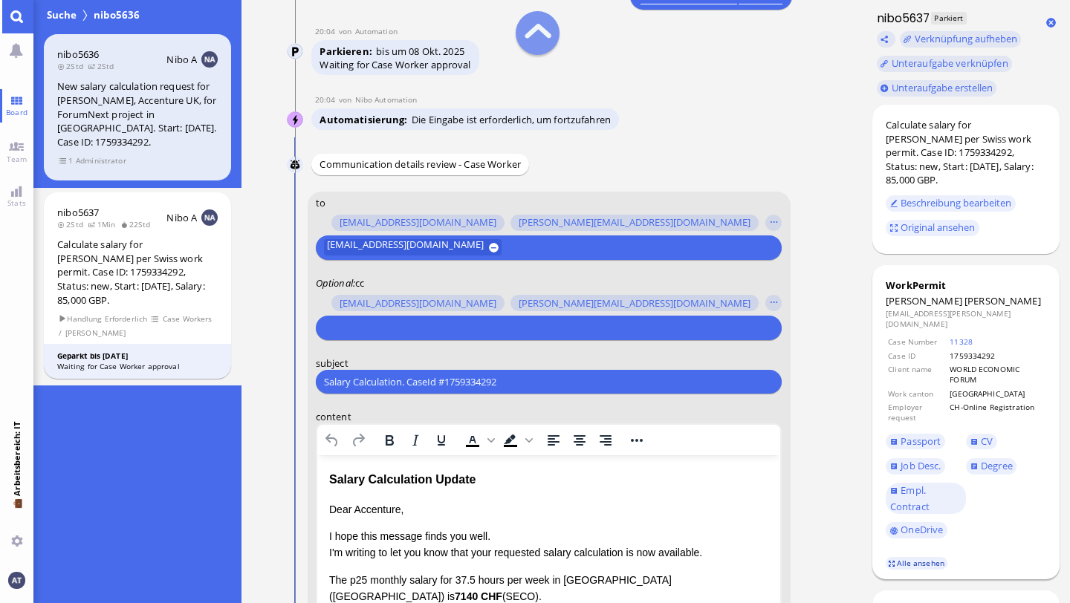
click at [891, 455] on link "Alle ansehen" at bounding box center [917, 563] width 62 height 13
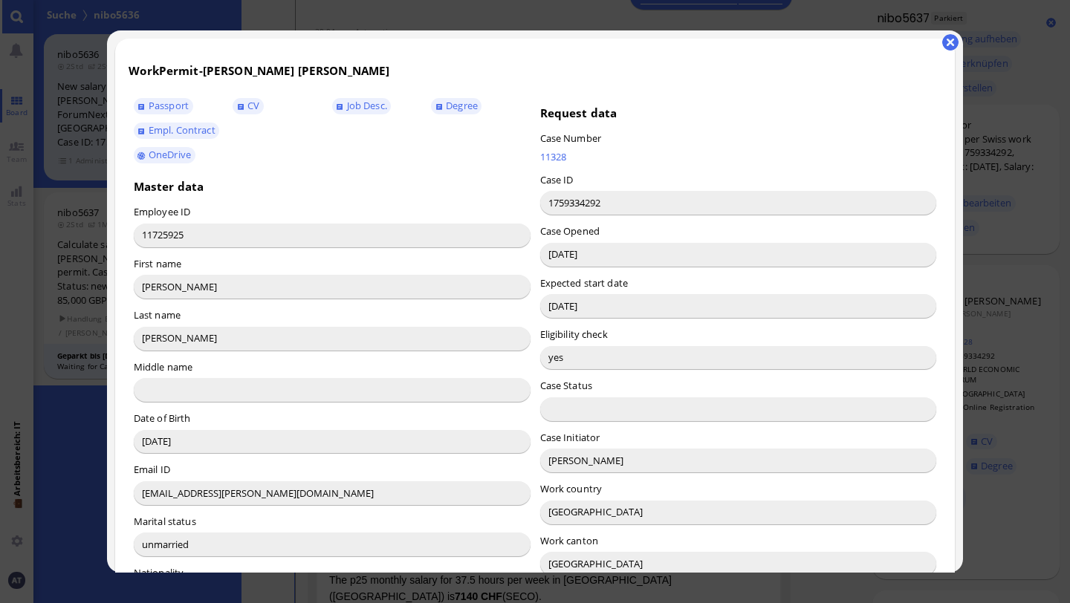
drag, startPoint x: 550, startPoint y: 461, endPoint x: 572, endPoint y: 461, distance: 22.3
click at [572, 455] on input "[PERSON_NAME]" at bounding box center [738, 461] width 397 height 24
click at [626, 455] on input "[PERSON_NAME]" at bounding box center [738, 461] width 397 height 24
click at [891, 42] on button "button" at bounding box center [950, 42] width 16 height 16
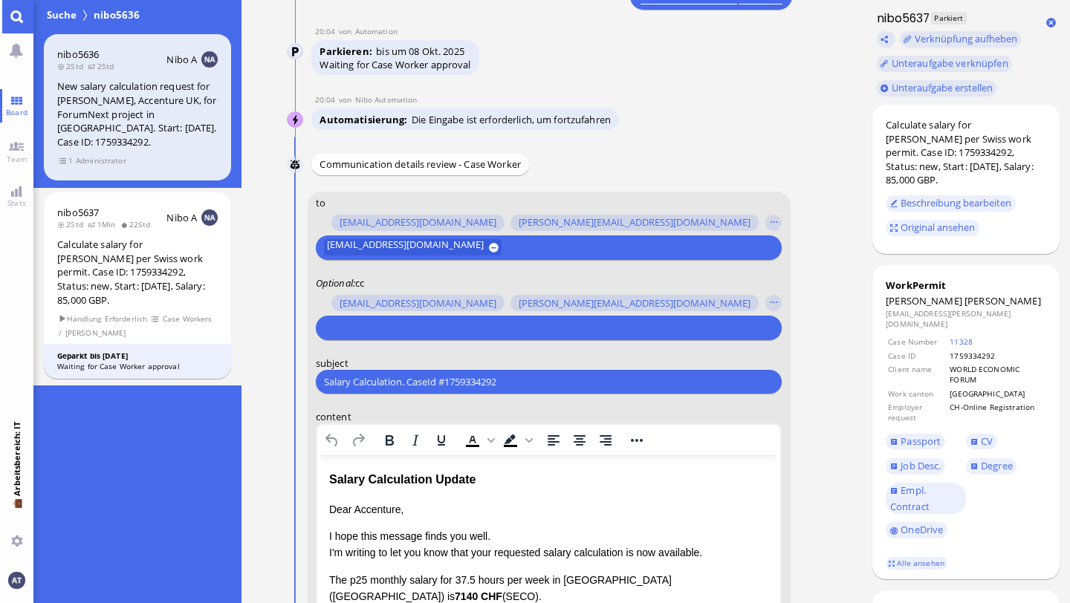
click at [385, 455] on p "Dear Accenture," at bounding box center [548, 510] width 440 height 16
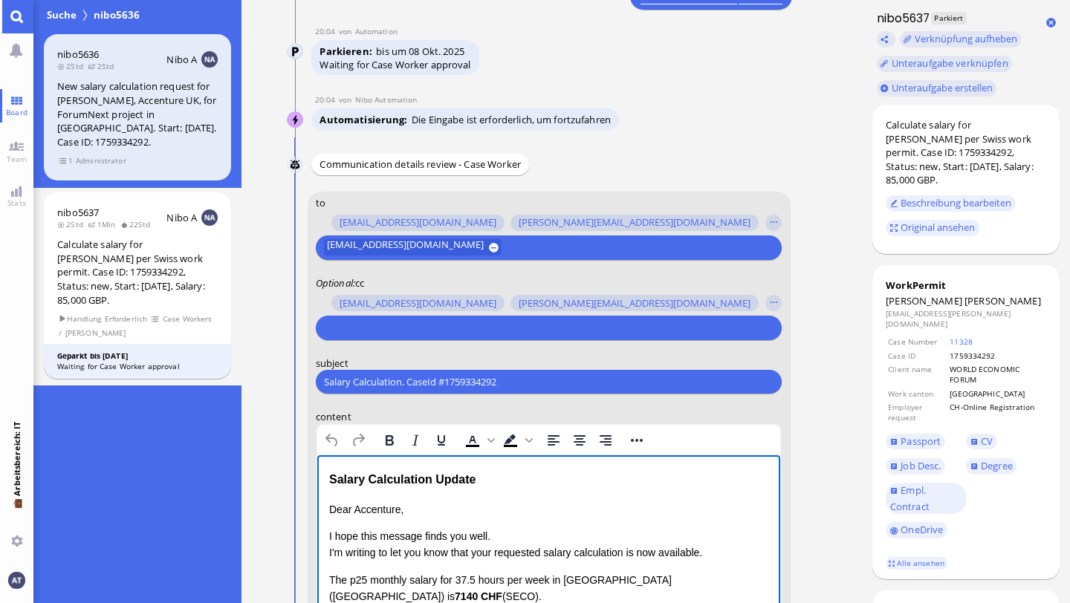
click at [385, 455] on p "Dear Accenture," at bounding box center [548, 510] width 440 height 16
paste body "Rich Text Area. Press ALT-0 for help."
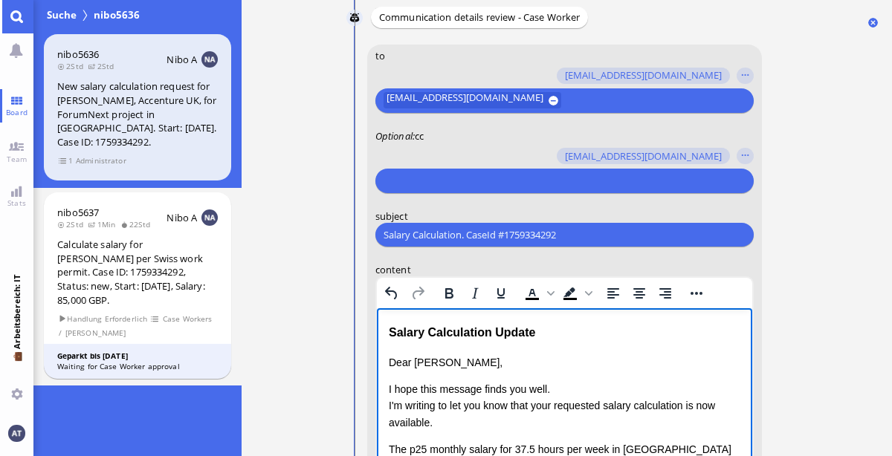
scroll to position [-545, 0]
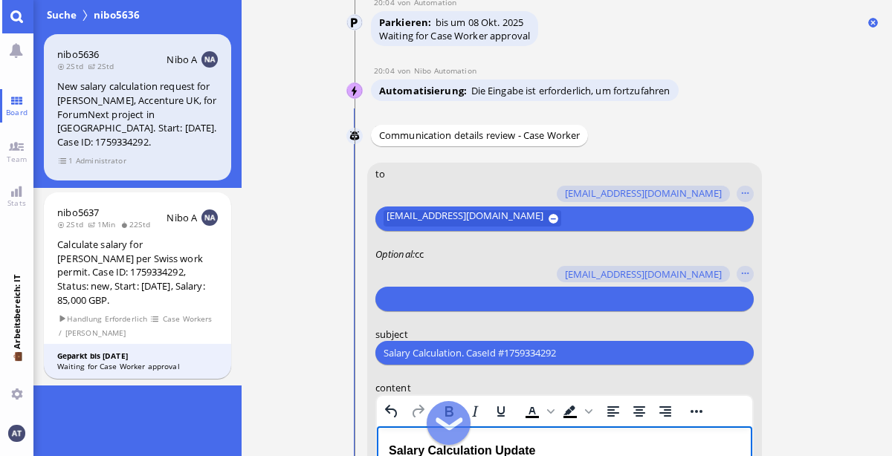
click at [501, 293] on input "text" at bounding box center [561, 299] width 357 height 16
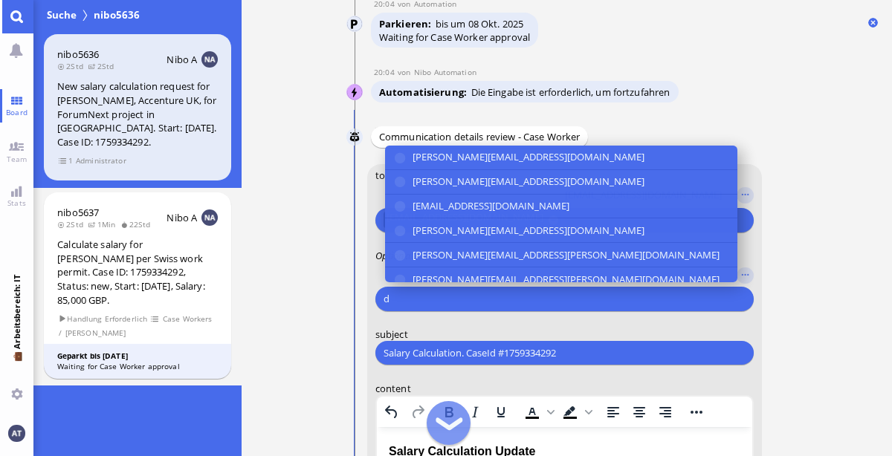
scroll to position [-514, 0]
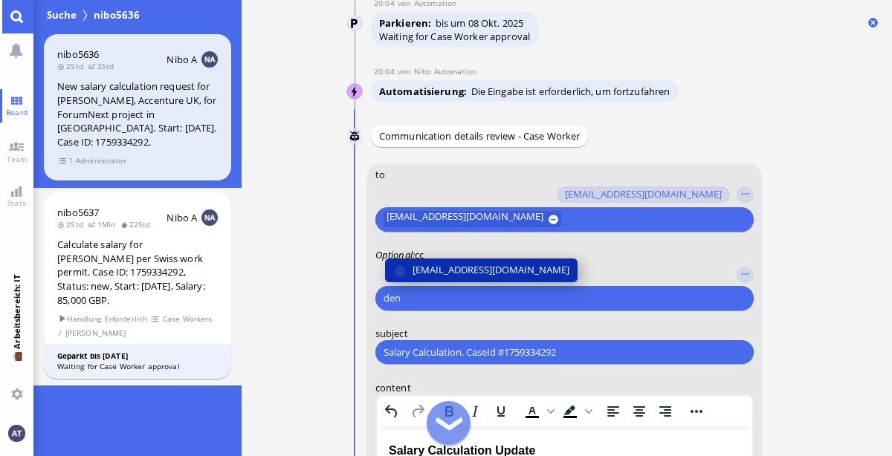
type input "den"
click at [484, 274] on span "[EMAIL_ADDRESS][DOMAIN_NAME]" at bounding box center [490, 270] width 157 height 16
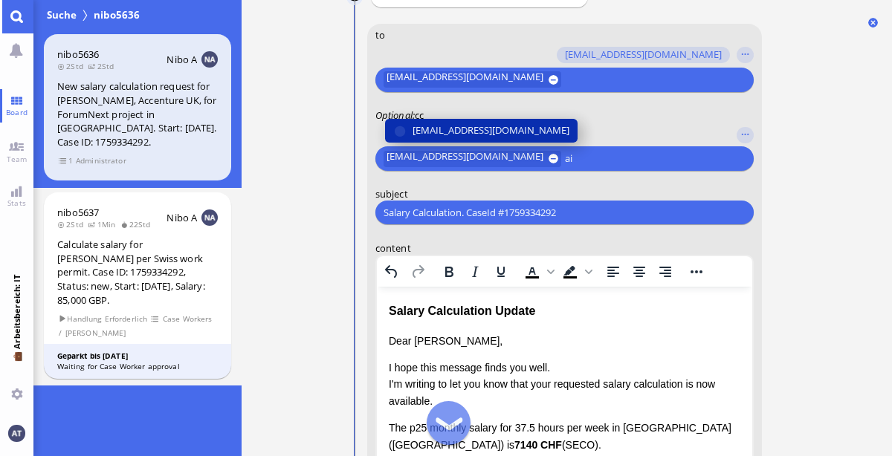
scroll to position [-380, 0]
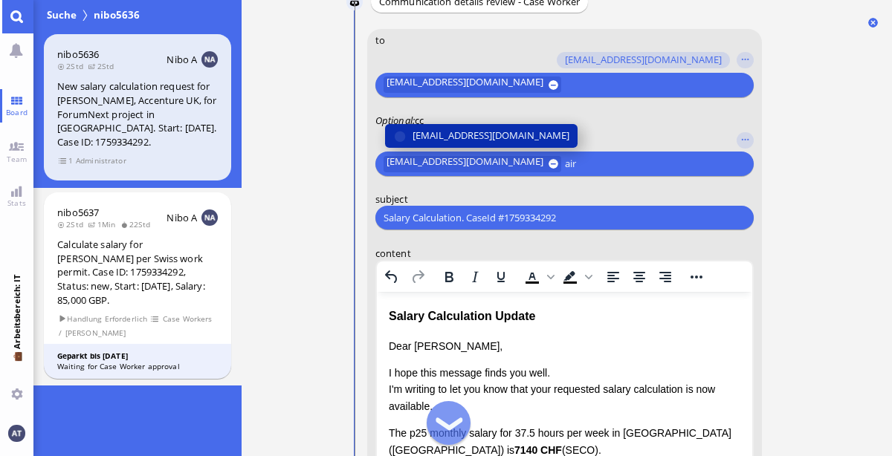
type input "air"
click at [462, 134] on span "[EMAIL_ADDRESS][DOMAIN_NAME]" at bounding box center [490, 136] width 157 height 16
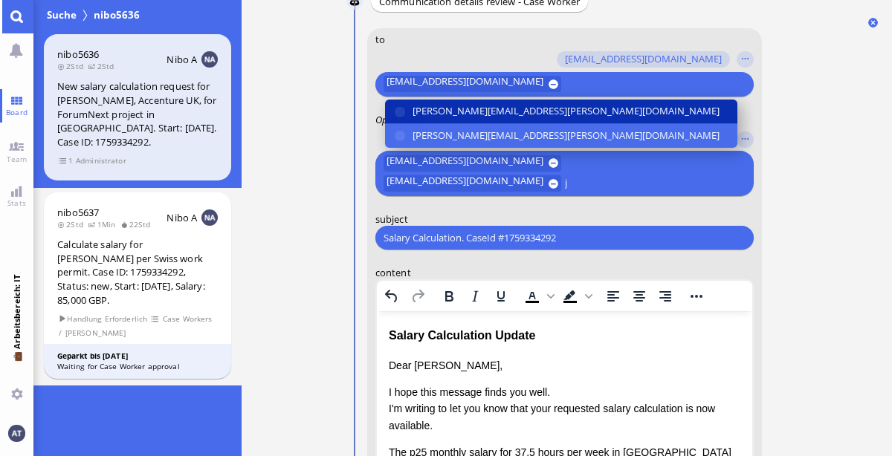
scroll to position [-399, 0]
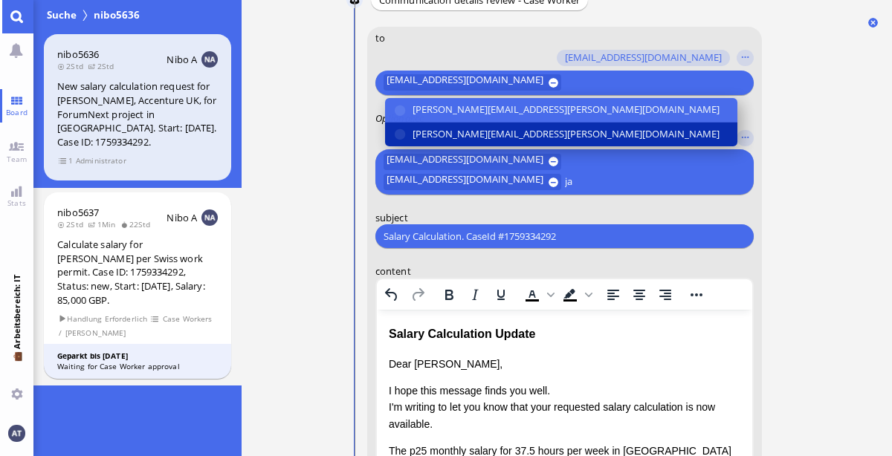
type input "ja"
click at [470, 129] on span "[PERSON_NAME][EMAIL_ADDRESS][PERSON_NAME][DOMAIN_NAME]" at bounding box center [565, 134] width 307 height 16
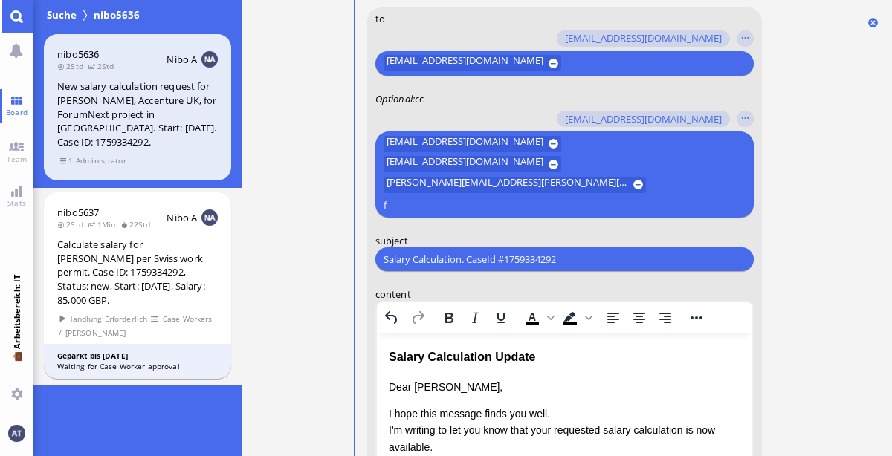
scroll to position [-420, 0]
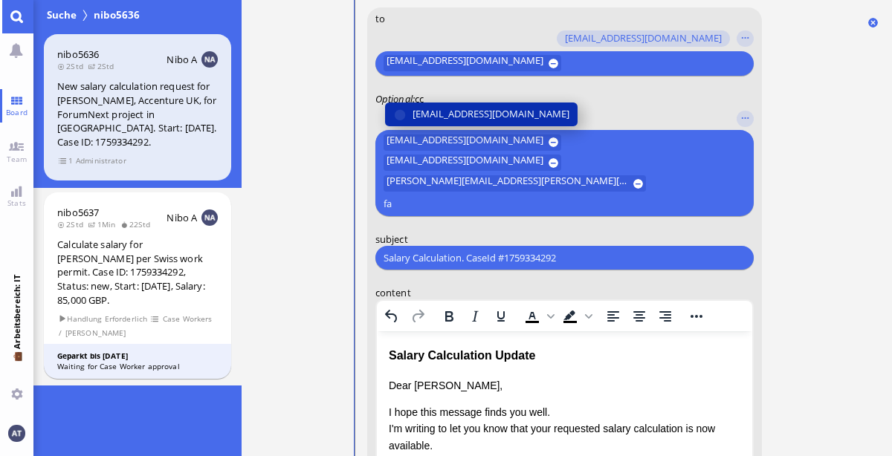
type input "fa"
click at [473, 122] on span "[EMAIL_ADDRESS][DOMAIN_NAME]" at bounding box center [490, 114] width 157 height 16
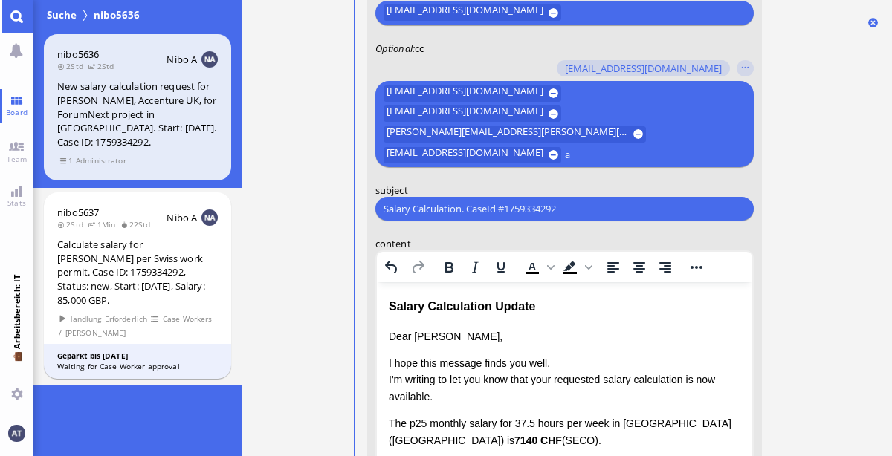
scroll to position [-369, 0]
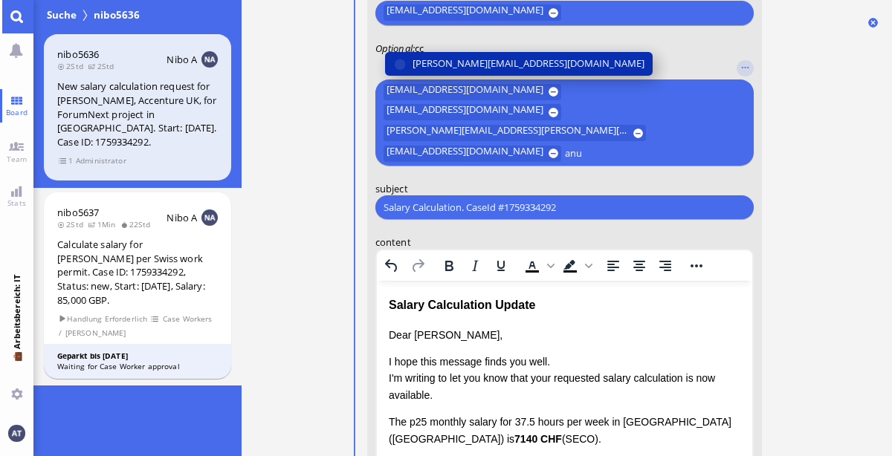
type input "anu"
click at [494, 62] on span "[PERSON_NAME][EMAIL_ADDRESS][DOMAIN_NAME]" at bounding box center [528, 64] width 232 height 16
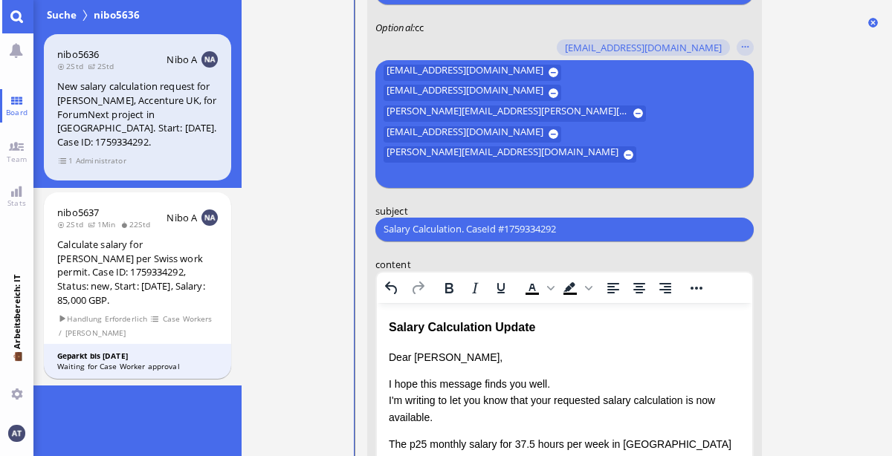
click at [826, 241] on ticket "18:11 von Automation Automation Calculate eligible salary for work permit 18:11…" at bounding box center [566, 228] width 650 height 456
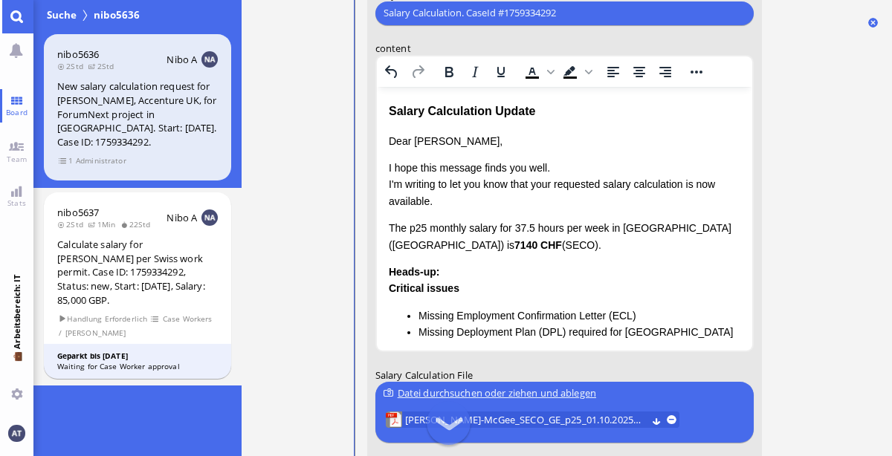
scroll to position [-152, 0]
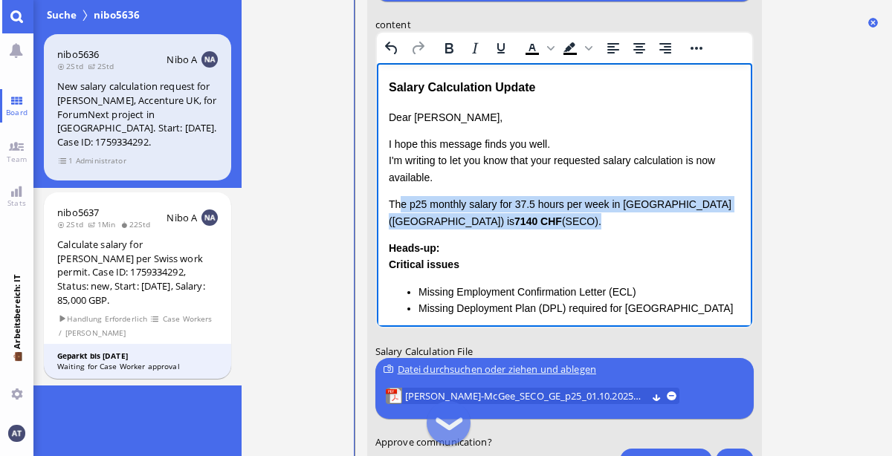
drag, startPoint x: 425, startPoint y: 200, endPoint x: 510, endPoint y: 236, distance: 91.9
click at [510, 236] on div "Dear [PERSON_NAME], I hope this message finds you well. I'm writing to let you …" at bounding box center [563, 343] width 351 height 470
click at [452, 236] on div "Dear [PERSON_NAME], I hope this message finds you well. I'm writing to let you …" at bounding box center [563, 343] width 351 height 470
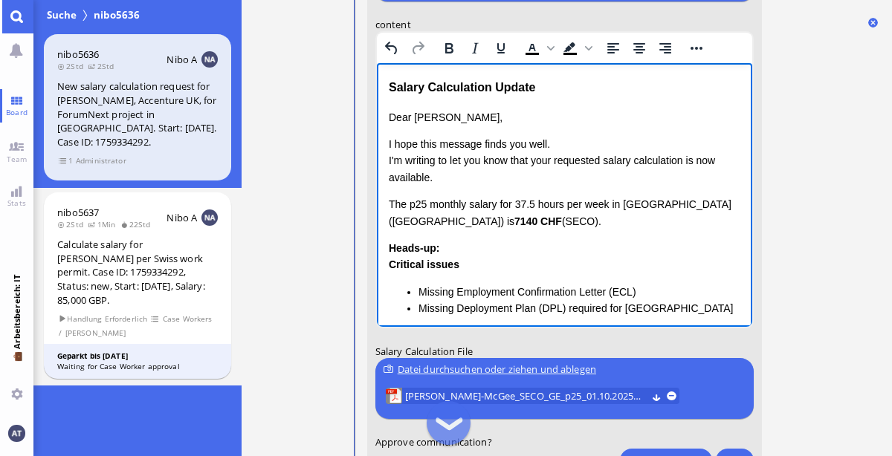
click at [452, 236] on div "Dear [PERSON_NAME], I hope this message finds you well. I'm writing to let you …" at bounding box center [563, 343] width 351 height 470
drag, startPoint x: 395, startPoint y: 204, endPoint x: 517, endPoint y: 227, distance: 124.0
click at [517, 227] on p "The p25 monthly salary for 37.5 hours per week in [GEOGRAPHIC_DATA] ([GEOGRAPHI…" at bounding box center [563, 211] width 351 height 33
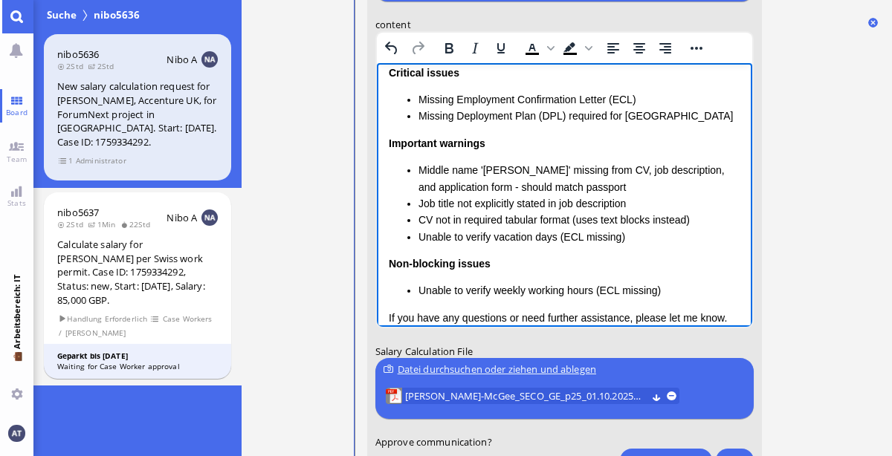
scroll to position [150, 0]
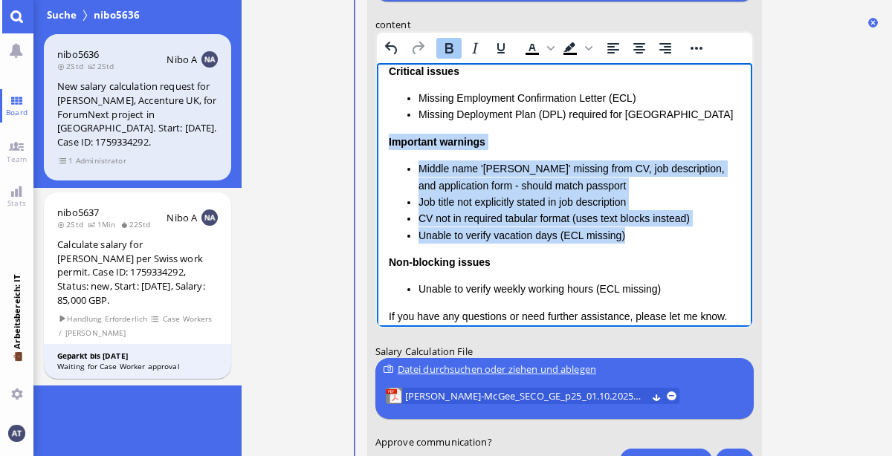
drag, startPoint x: 389, startPoint y: 138, endPoint x: 656, endPoint y: 236, distance: 284.6
click at [656, 236] on div "Important warnings Middle name 'Mia' missing from CV, job description, and appl…" at bounding box center [563, 188] width 351 height 110
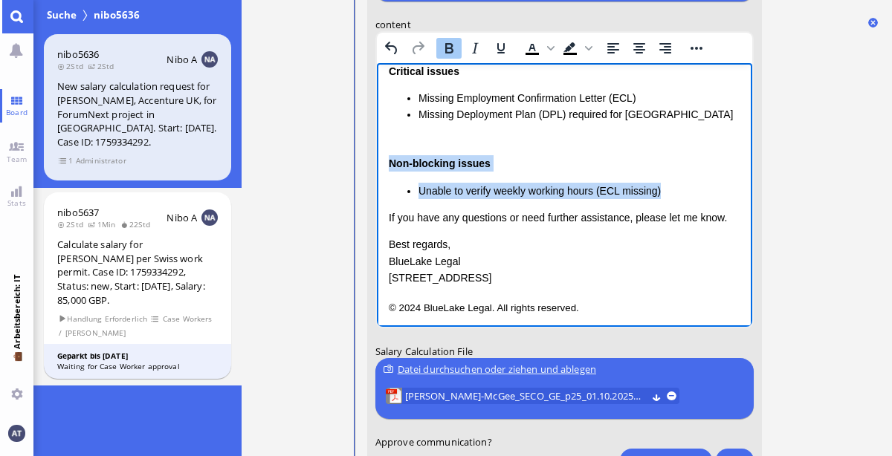
drag, startPoint x: 390, startPoint y: 161, endPoint x: 678, endPoint y: 194, distance: 290.1
click at [678, 194] on div "Non-blocking issues Unable to verify weekly working hours (ECL missing)" at bounding box center [563, 177] width 351 height 44
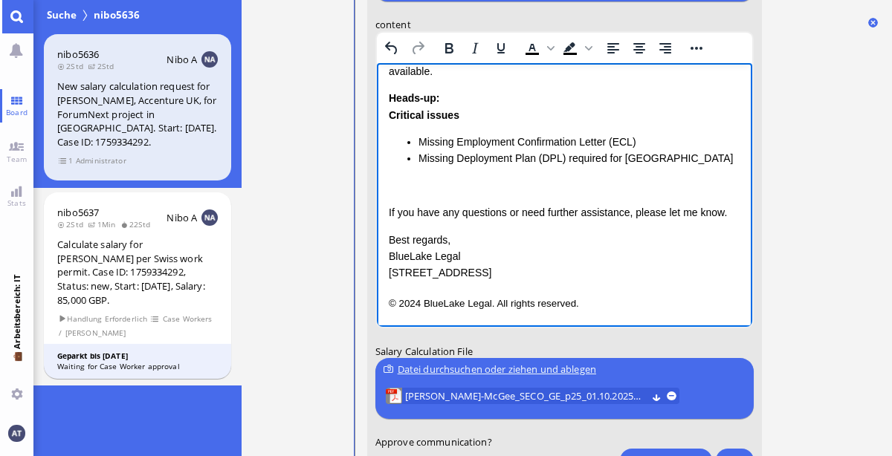
scroll to position [80, 0]
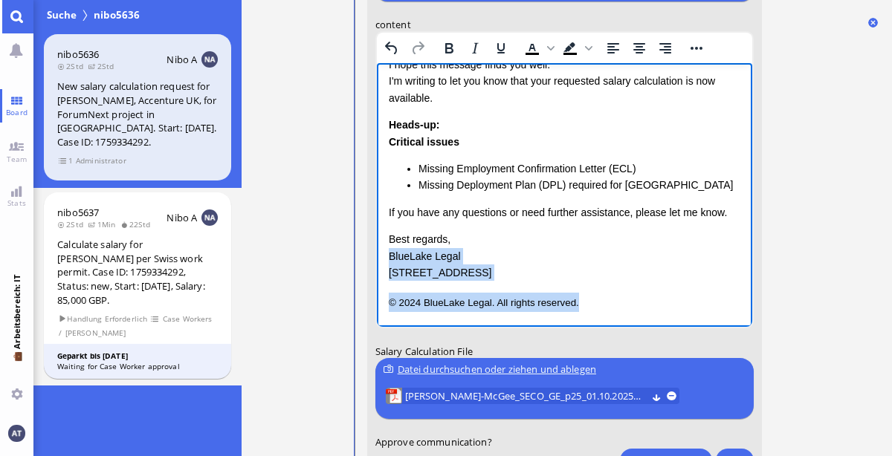
drag, startPoint x: 387, startPoint y: 254, endPoint x: 623, endPoint y: 312, distance: 242.6
click at [623, 312] on html "Salary Calculation Update Dear [PERSON_NAME], I hope this message finds you wel…" at bounding box center [563, 154] width 375 height 343
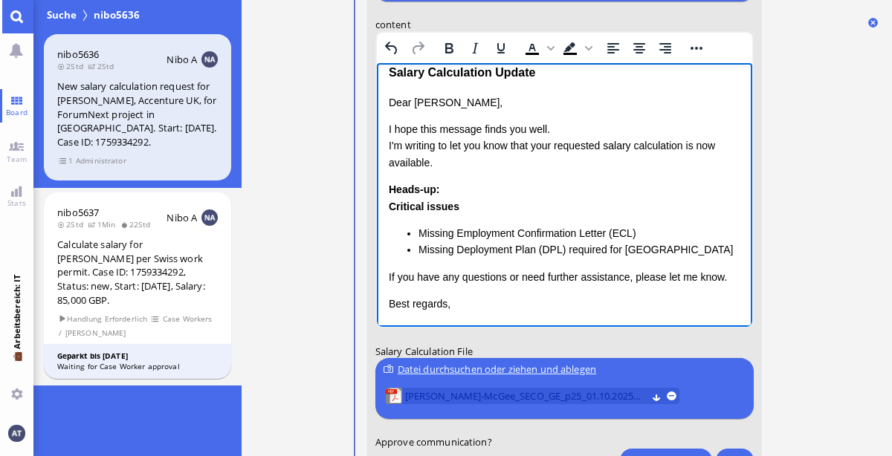
click at [551, 397] on span "[PERSON_NAME]-McGee_SECO_GE_p25_01.10.2025.pdf (26.5 kB)" at bounding box center [524, 396] width 241 height 16
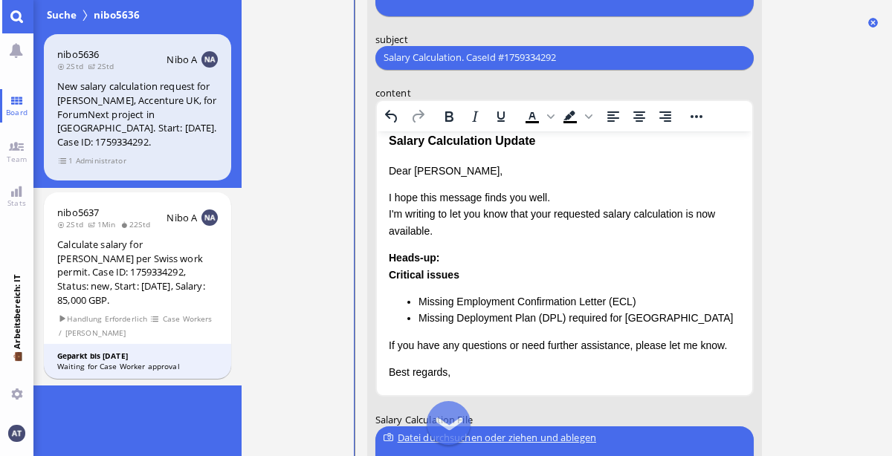
scroll to position [0, 0]
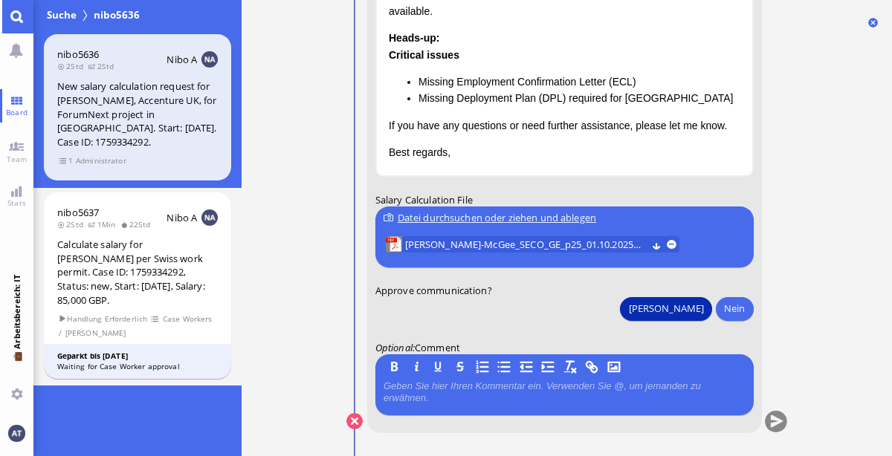
click at [696, 302] on button "[PERSON_NAME]" at bounding box center [665, 308] width 91 height 24
click at [768, 424] on button "submit" at bounding box center [775, 422] width 22 height 22
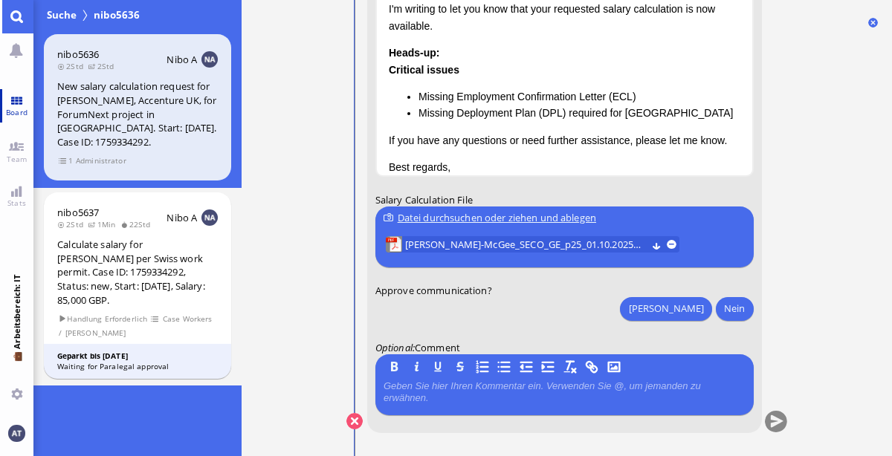
click at [5, 96] on link "Board" at bounding box center [16, 105] width 33 height 33
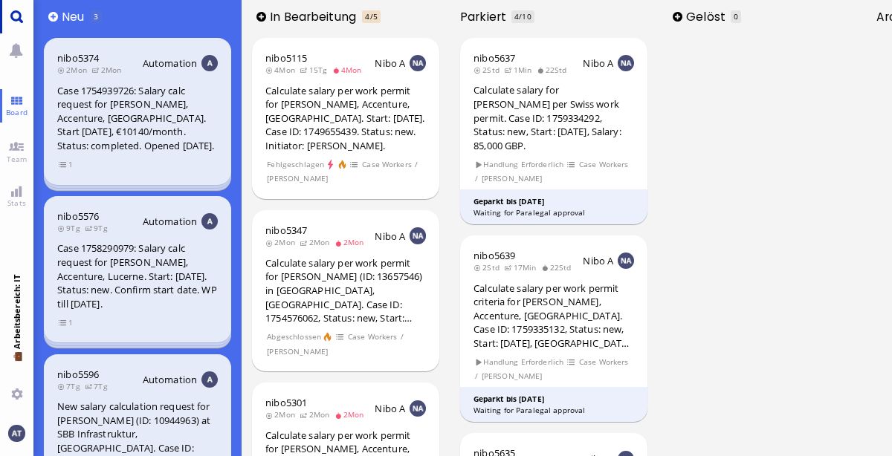
click at [18, 17] on link "Main menu" at bounding box center [16, 16] width 33 height 33
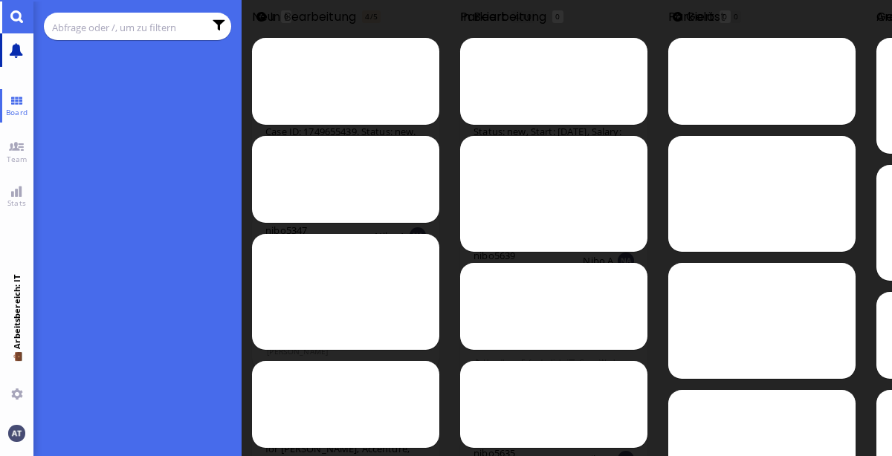
click at [22, 53] on link "Main menu" at bounding box center [16, 49] width 33 height 33
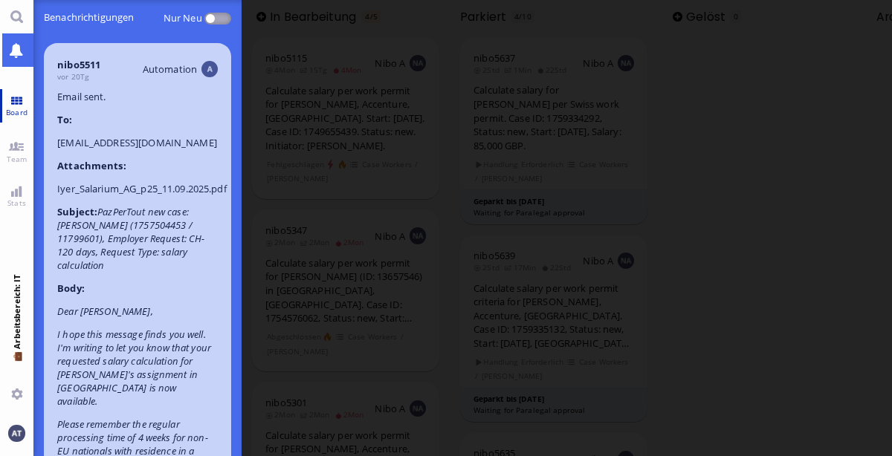
click at [22, 100] on link "Board" at bounding box center [16, 105] width 33 height 33
